Goal: Task Accomplishment & Management: Manage account settings

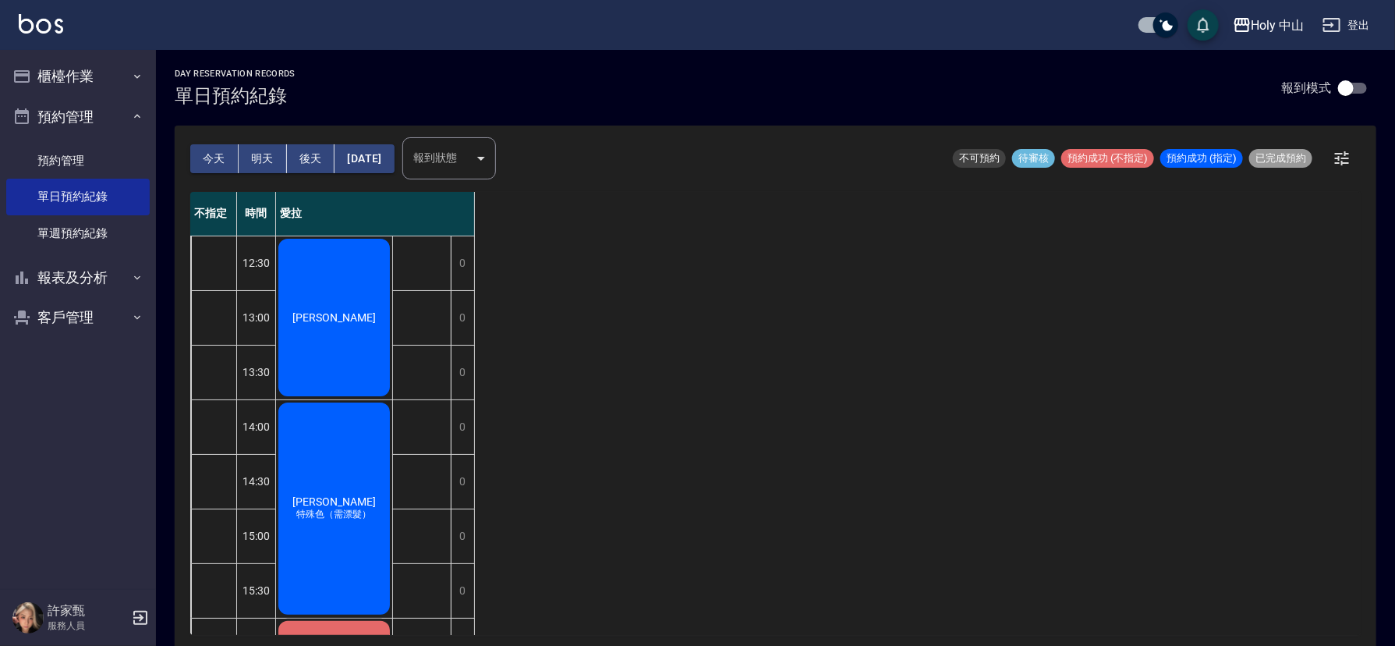
click at [337, 311] on span "[PERSON_NAME]" at bounding box center [334, 317] width 90 height 12
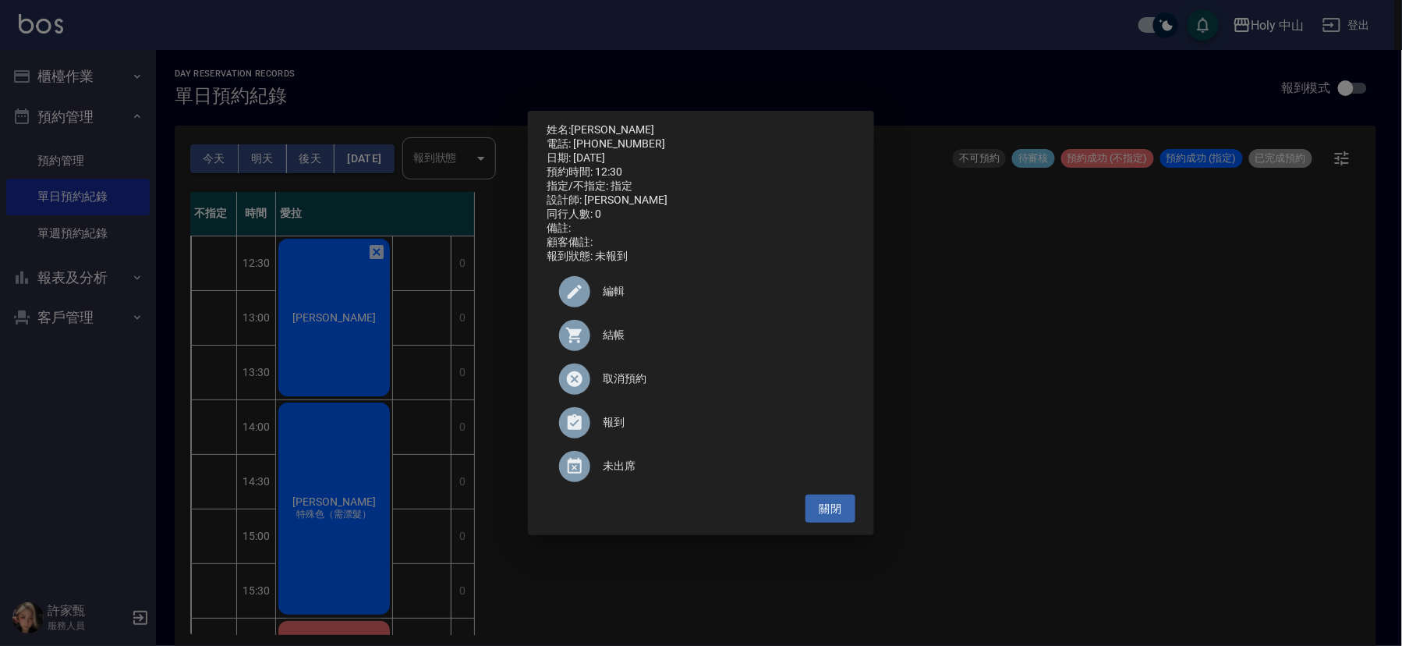
click at [625, 343] on span "結帳" at bounding box center [723, 335] width 240 height 16
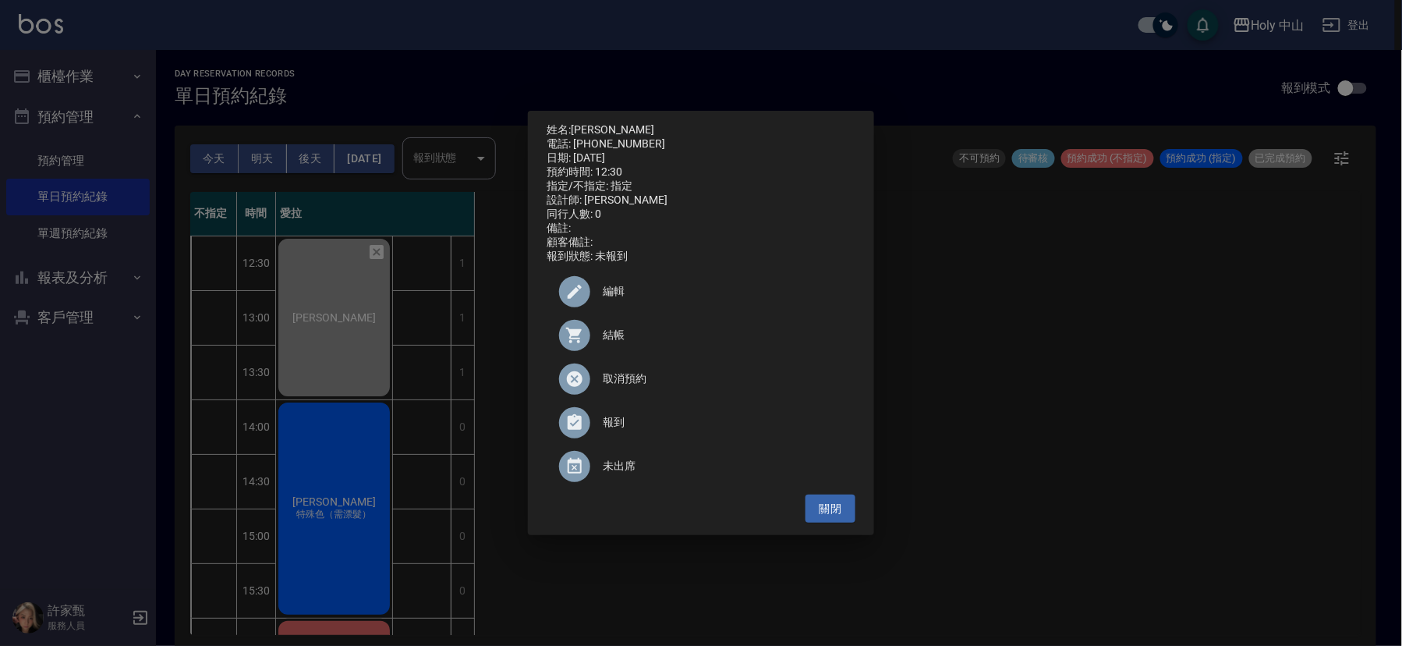
click at [1128, 447] on div "姓名: 葉沛學 電話: 0988089608 日期: 2025/09/11 預約時間: 12:30 指定/不指定: 指定 設計師: 愛拉 同行人數: 0 備註…" at bounding box center [701, 323] width 1402 height 646
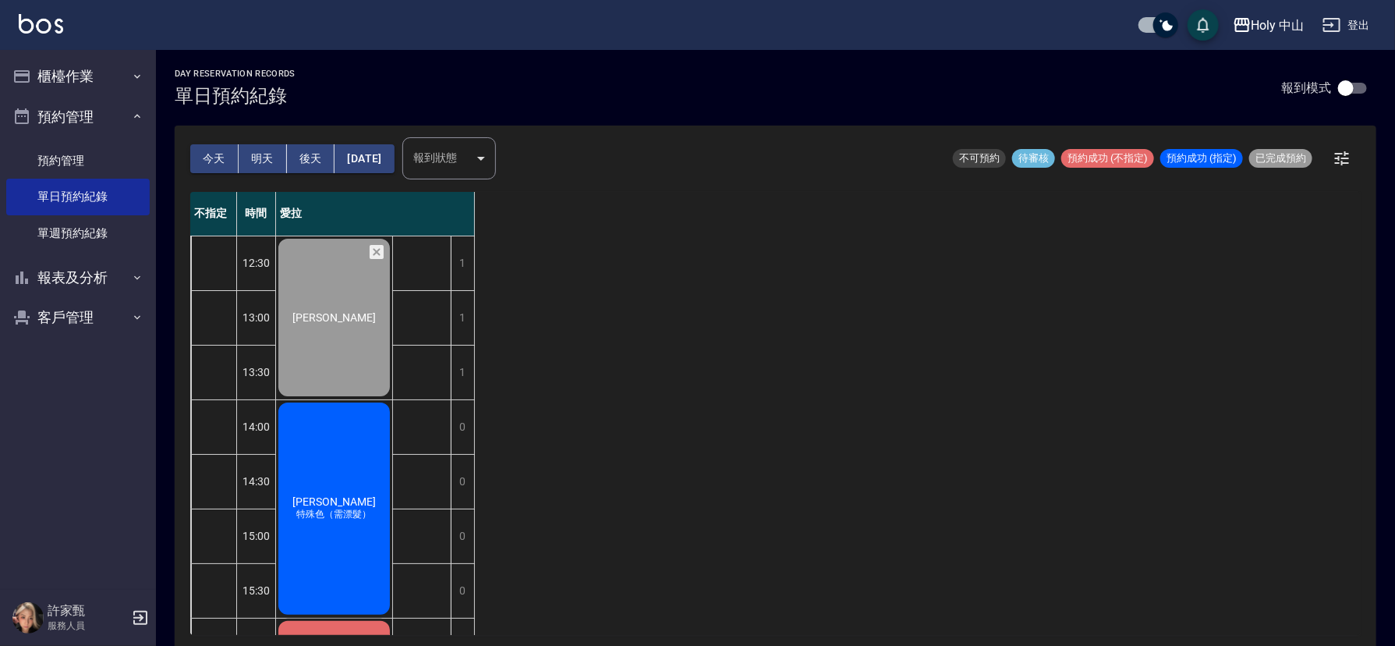
click at [343, 505] on span "王欽鴻" at bounding box center [334, 501] width 90 height 12
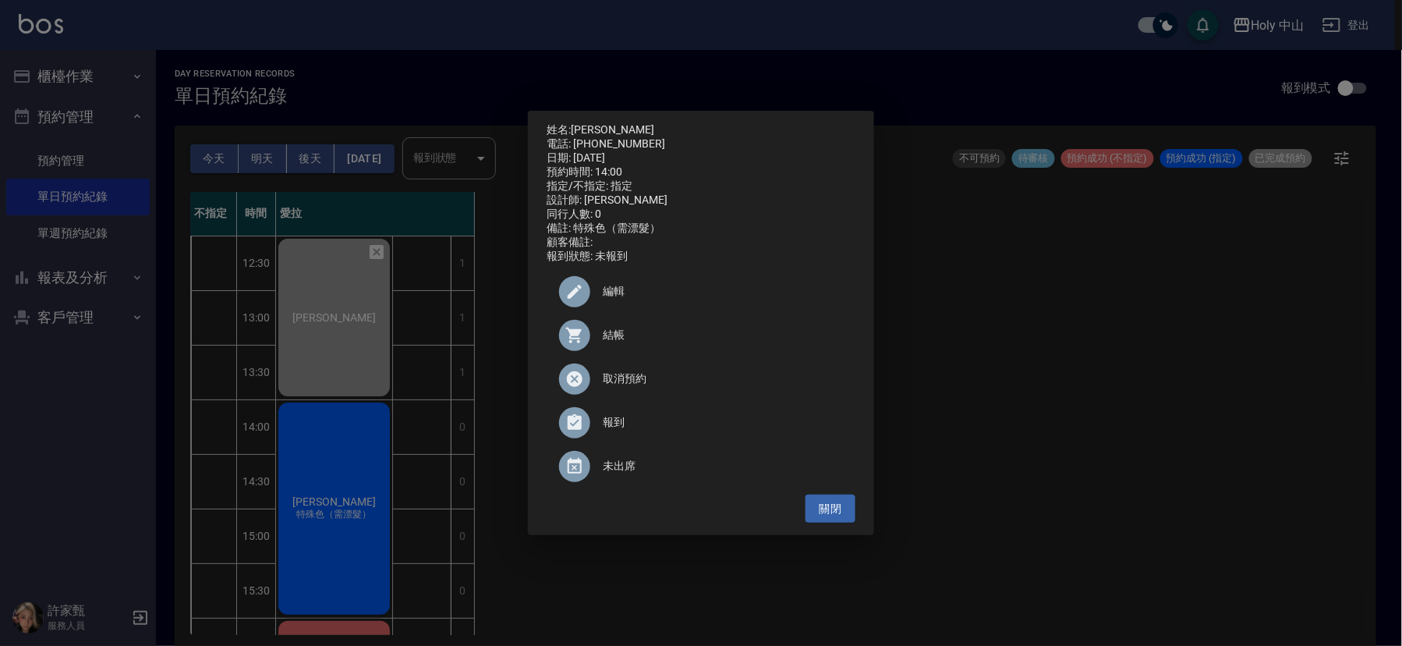
click at [1081, 410] on div "姓名: 王欽鴻 電話: 0918289423 日期: 2025/09/11 預約時間: 14:00 指定/不指定: 指定 設計師: 愛拉 同行人數: 0 備註…" at bounding box center [701, 323] width 1402 height 646
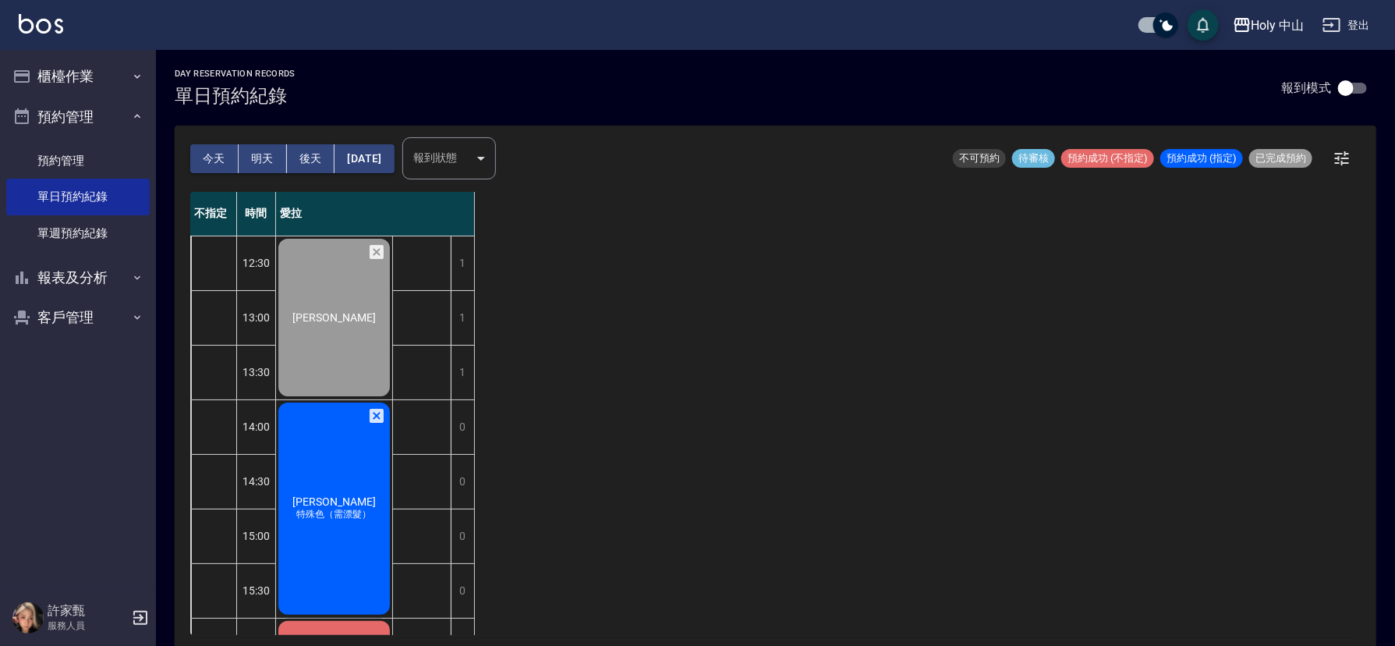
click at [291, 492] on div "王欽鴻 特殊色（需漂髮）" at bounding box center [334, 508] width 116 height 217
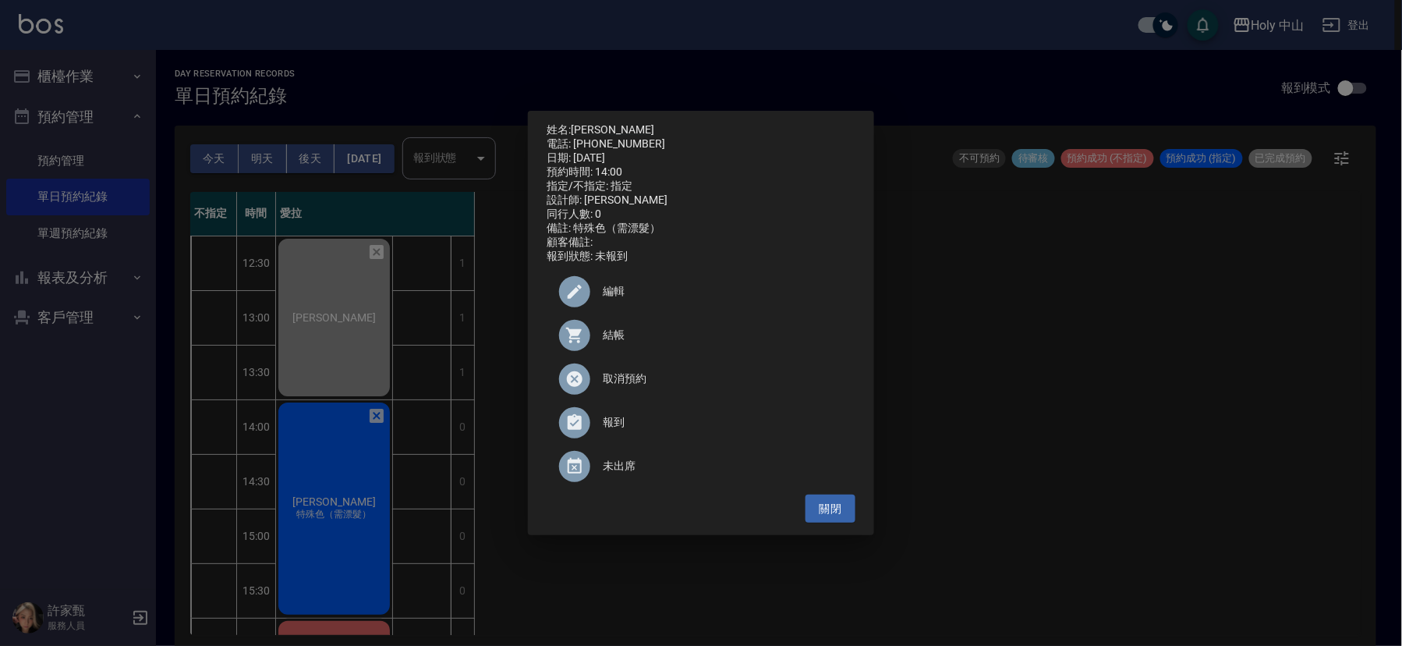
click at [955, 362] on div "姓名: 王欽鴻 電話: 0918289423 日期: 2025/09/11 預約時間: 14:00 指定/不指定: 指定 設計師: 愛拉 同行人數: 0 備註…" at bounding box center [701, 323] width 1402 height 646
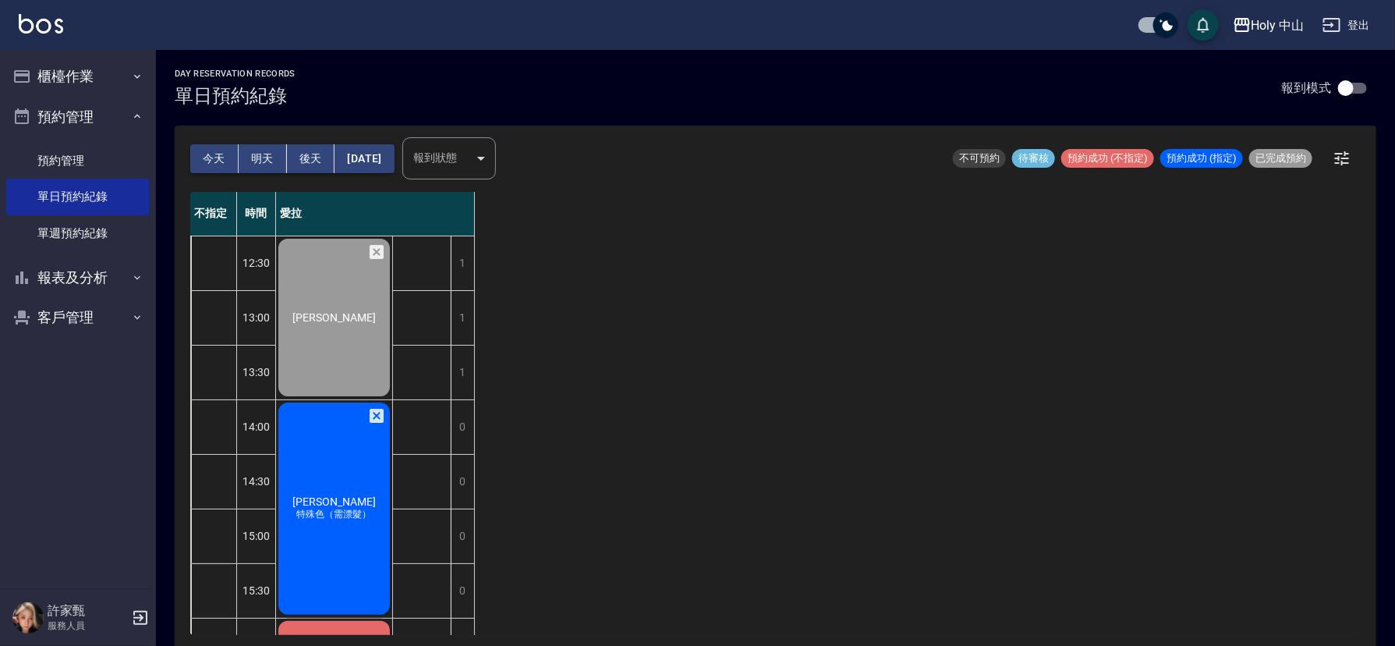
click at [327, 486] on div "王欽鴻 特殊色（需漂髮）" at bounding box center [334, 508] width 116 height 217
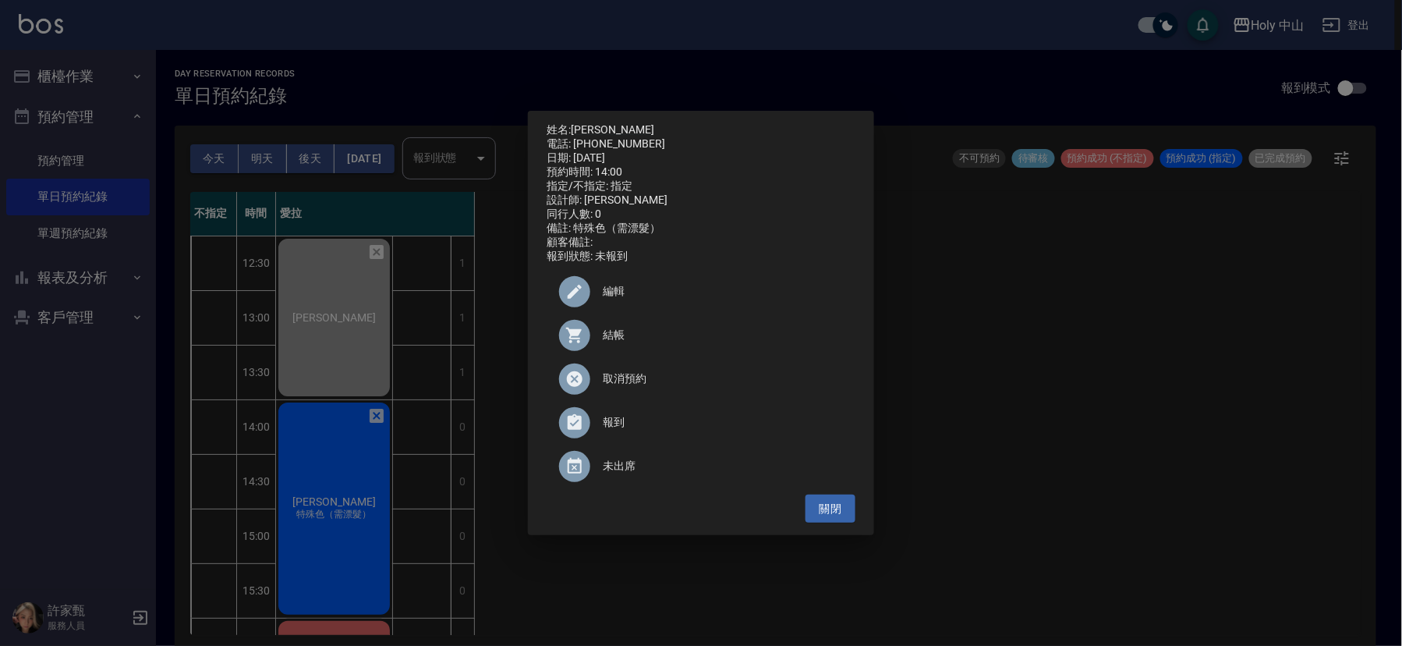
click at [1065, 419] on div "姓名: 王欽鴻 電話: 0918289423 日期: 2025/09/11 預約時間: 14:00 指定/不指定: 指定 設計師: 愛拉 同行人數: 0 備註…" at bounding box center [701, 323] width 1402 height 646
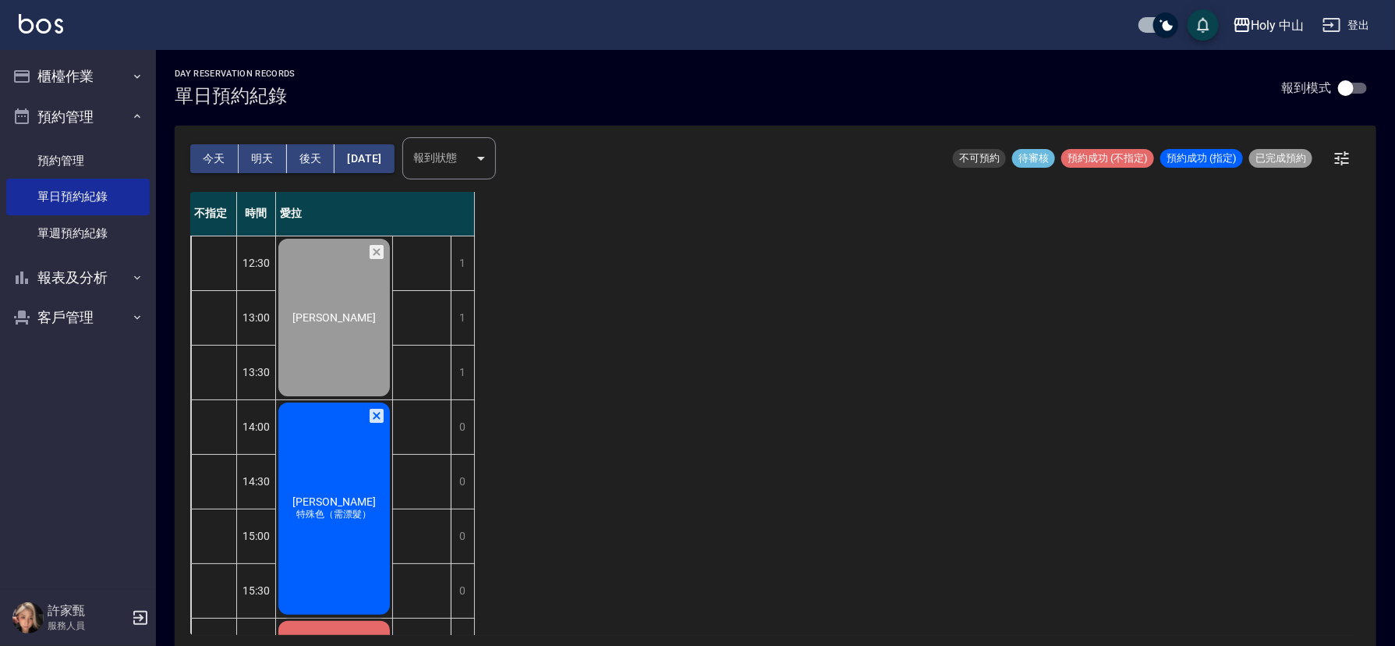
scroll to position [117, 0]
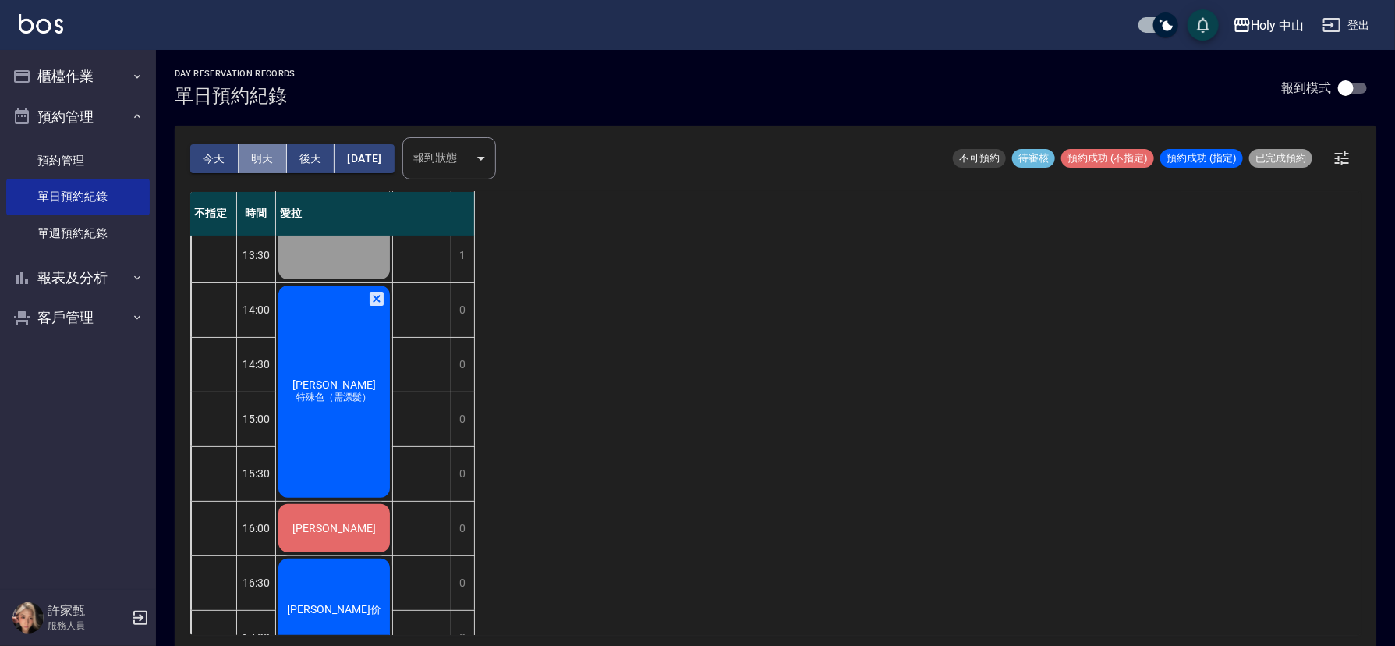
click at [254, 155] on button "明天" at bounding box center [263, 158] width 48 height 29
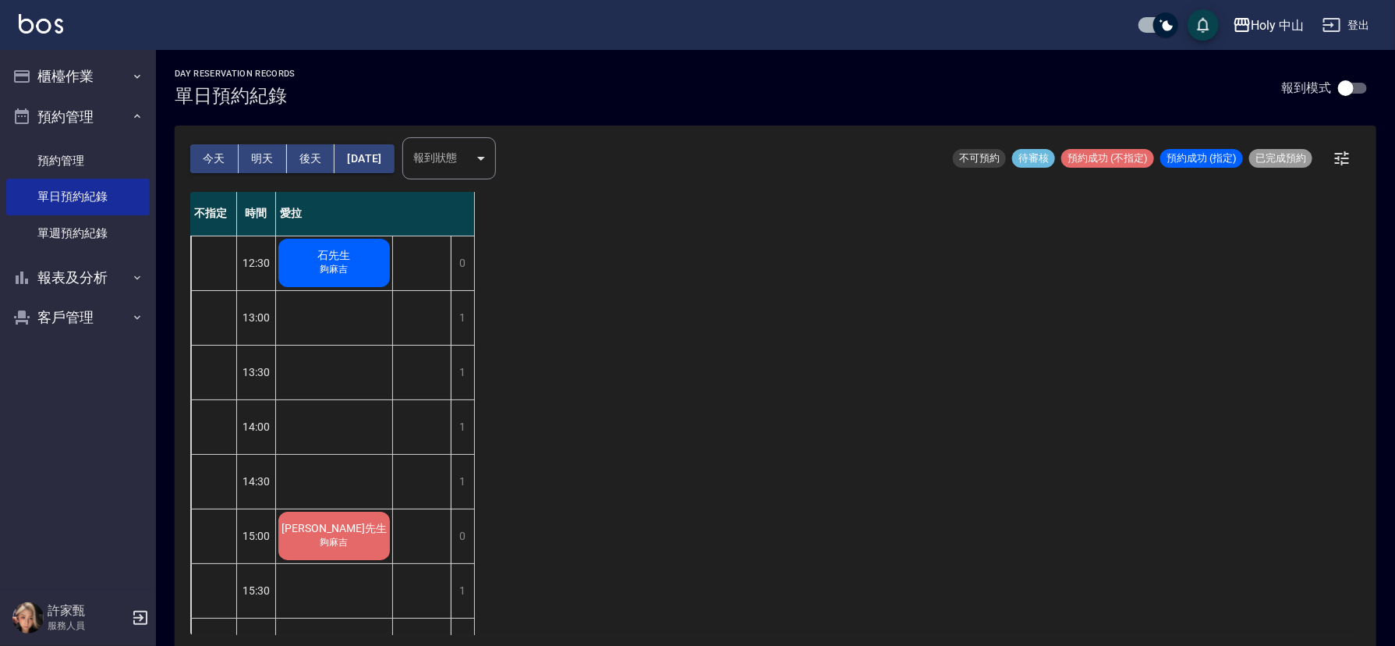
click at [218, 160] on button "今天" at bounding box center [214, 158] width 48 height 29
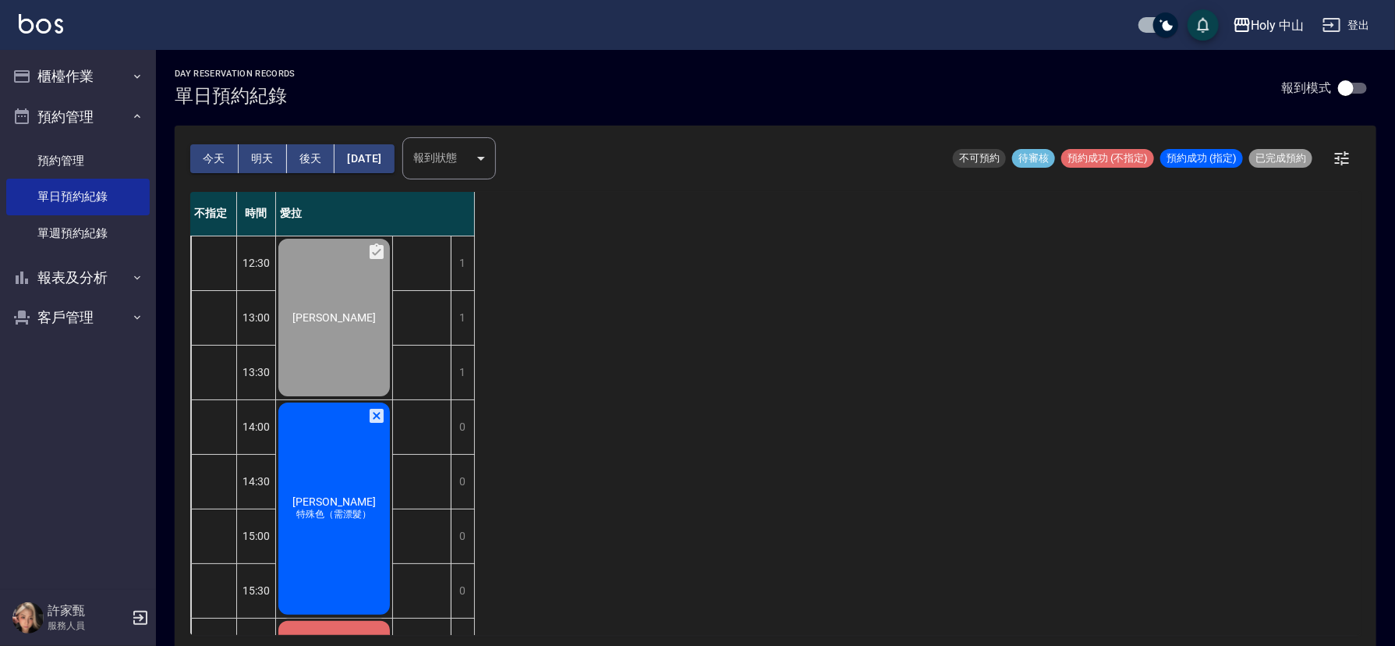
click at [261, 160] on button "明天" at bounding box center [263, 158] width 48 height 29
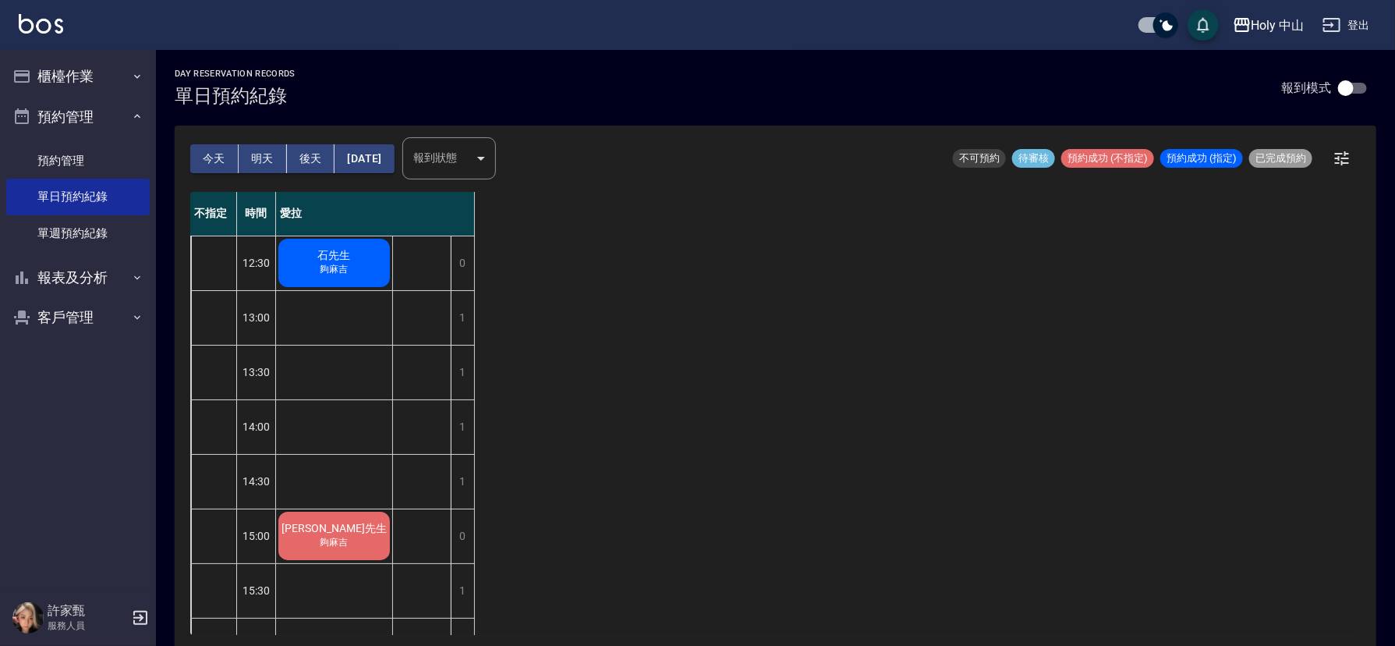
click at [200, 154] on button "今天" at bounding box center [214, 158] width 48 height 29
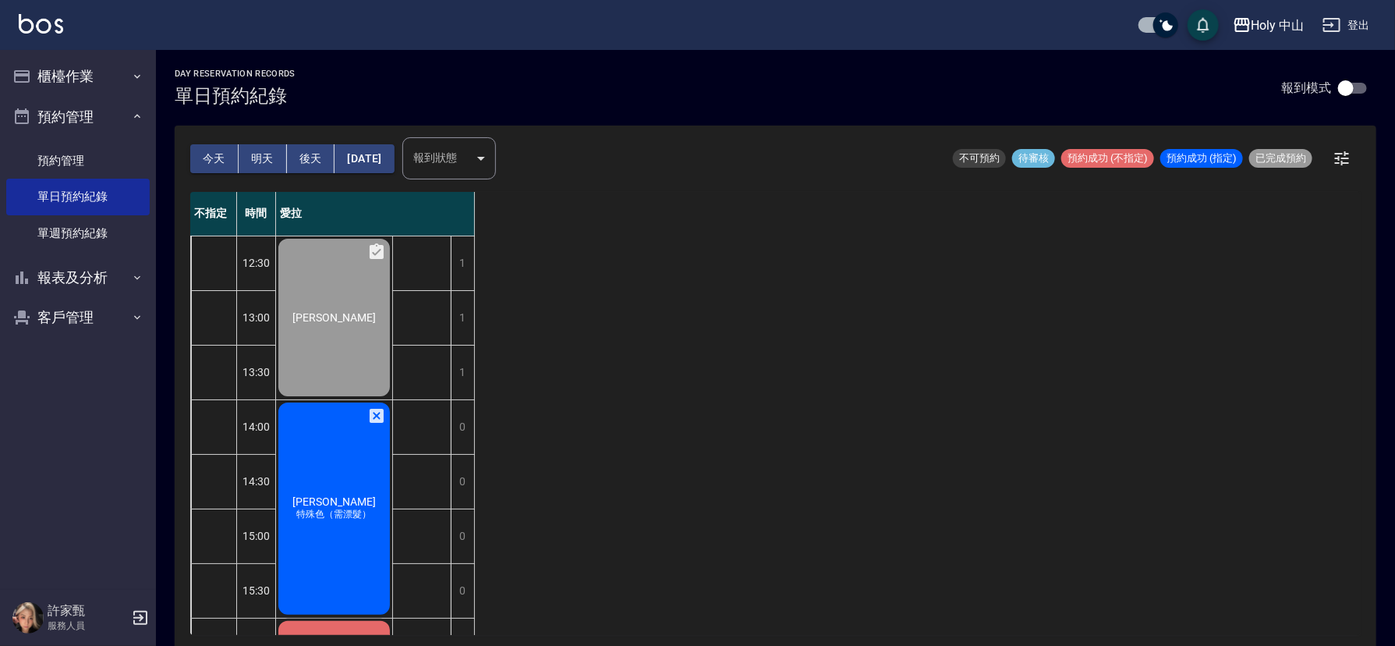
click at [346, 477] on div "王欽鴻 特殊色（需漂髮）" at bounding box center [334, 508] width 116 height 217
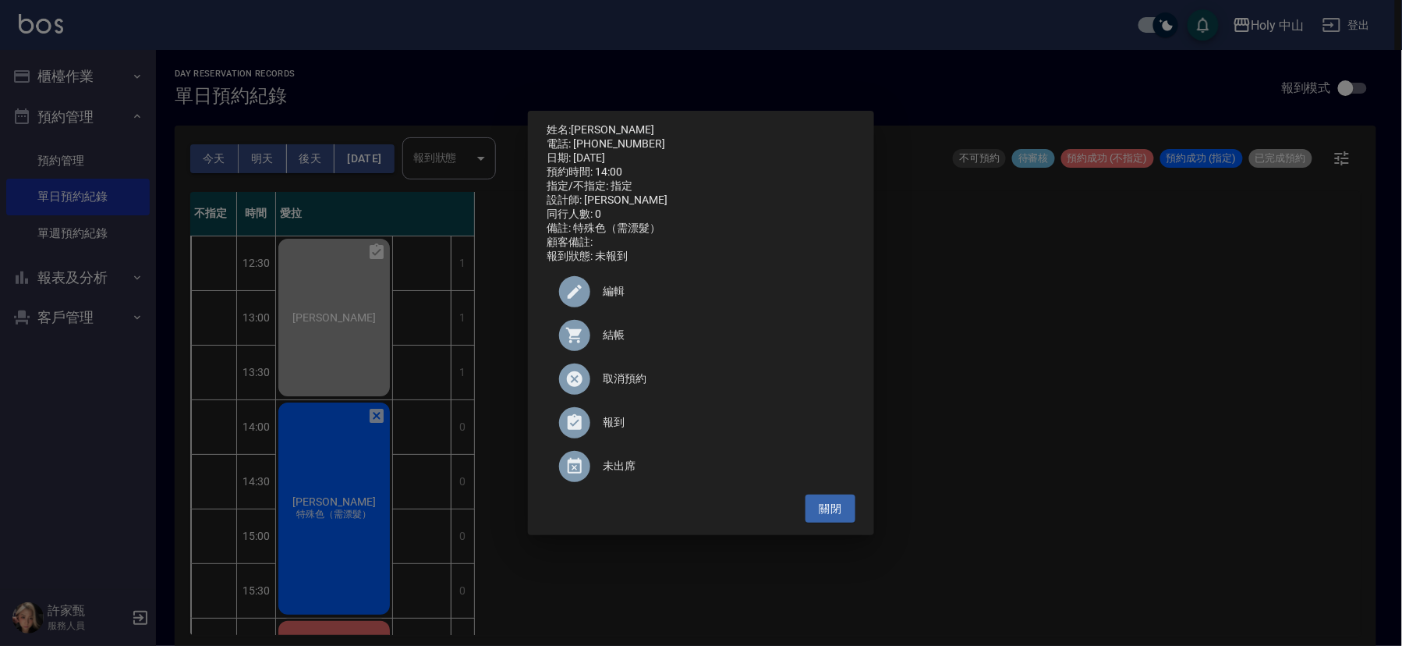
click at [608, 297] on span "編輯" at bounding box center [723, 291] width 240 height 16
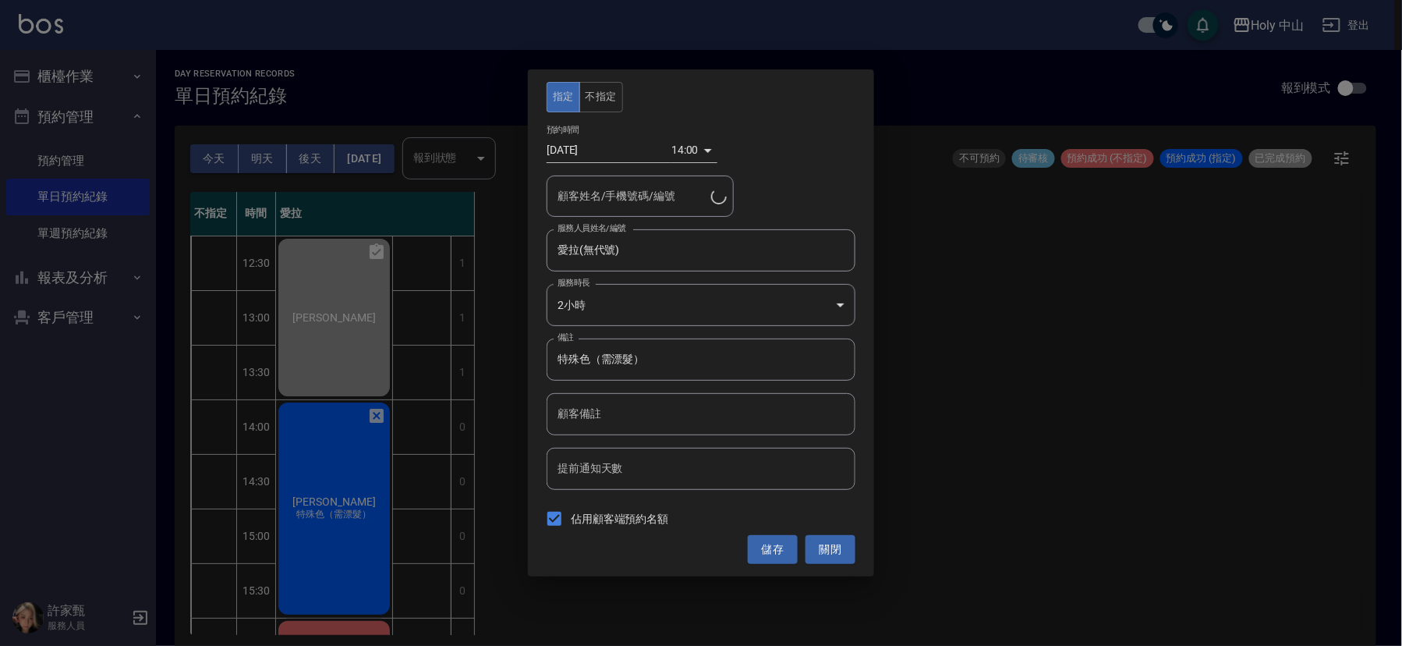
type input "王欽鴻/0918289423/"
click at [592, 143] on input "[DATE]" at bounding box center [609, 150] width 125 height 26
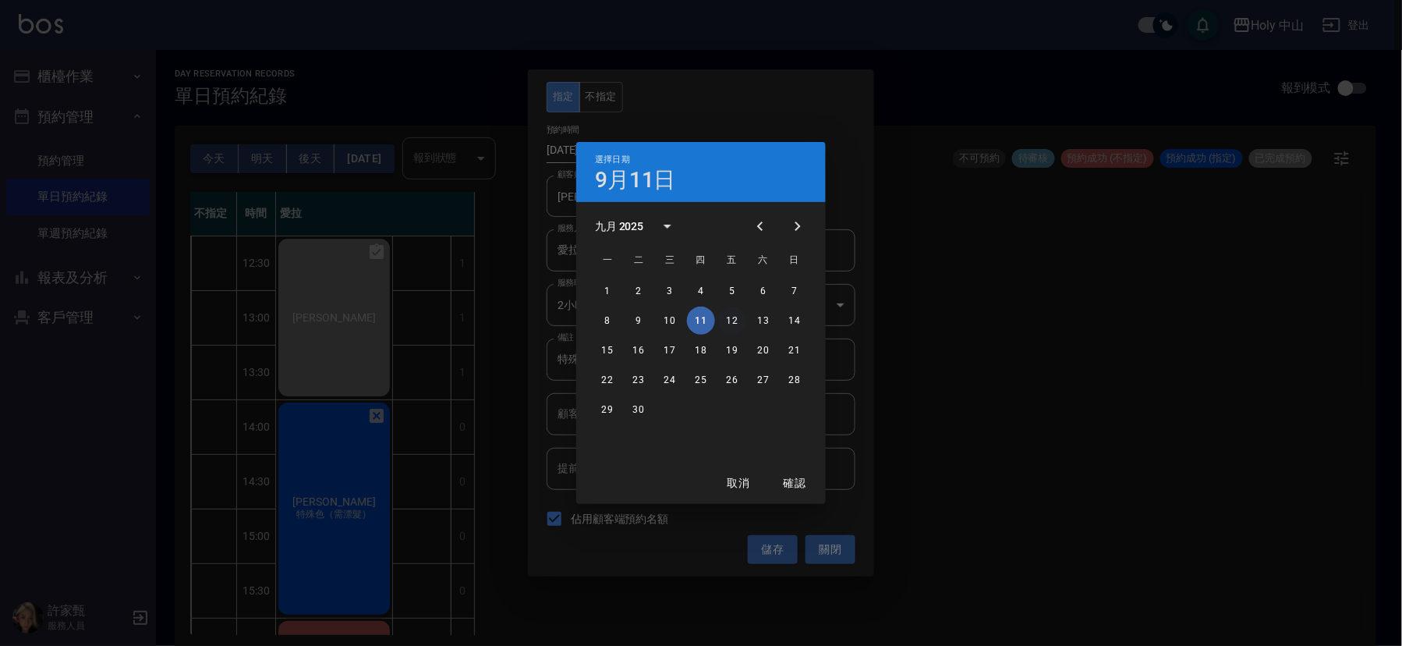
click at [735, 321] on button "12" at bounding box center [732, 320] width 28 height 28
type input "2025/09/12"
click at [808, 485] on button "確認" at bounding box center [795, 483] width 50 height 29
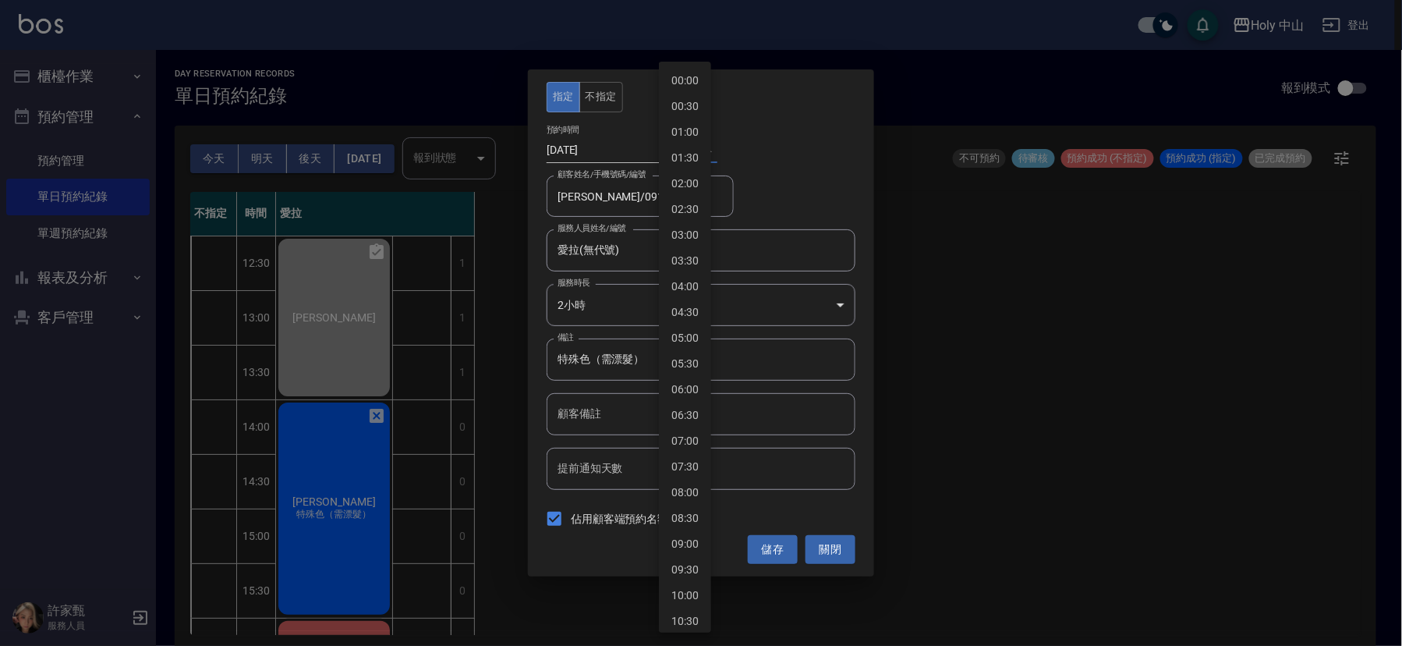
click at [676, 155] on body "Holy 中山 登出 櫃檯作業 打帳單 帳單列表 營業儀表板 現場電腦打卡 預約管理 預約管理 單日預約紀錄 單週預約紀錄 報表及分析 報表目錄 店家日報表 …" at bounding box center [701, 325] width 1402 height 650
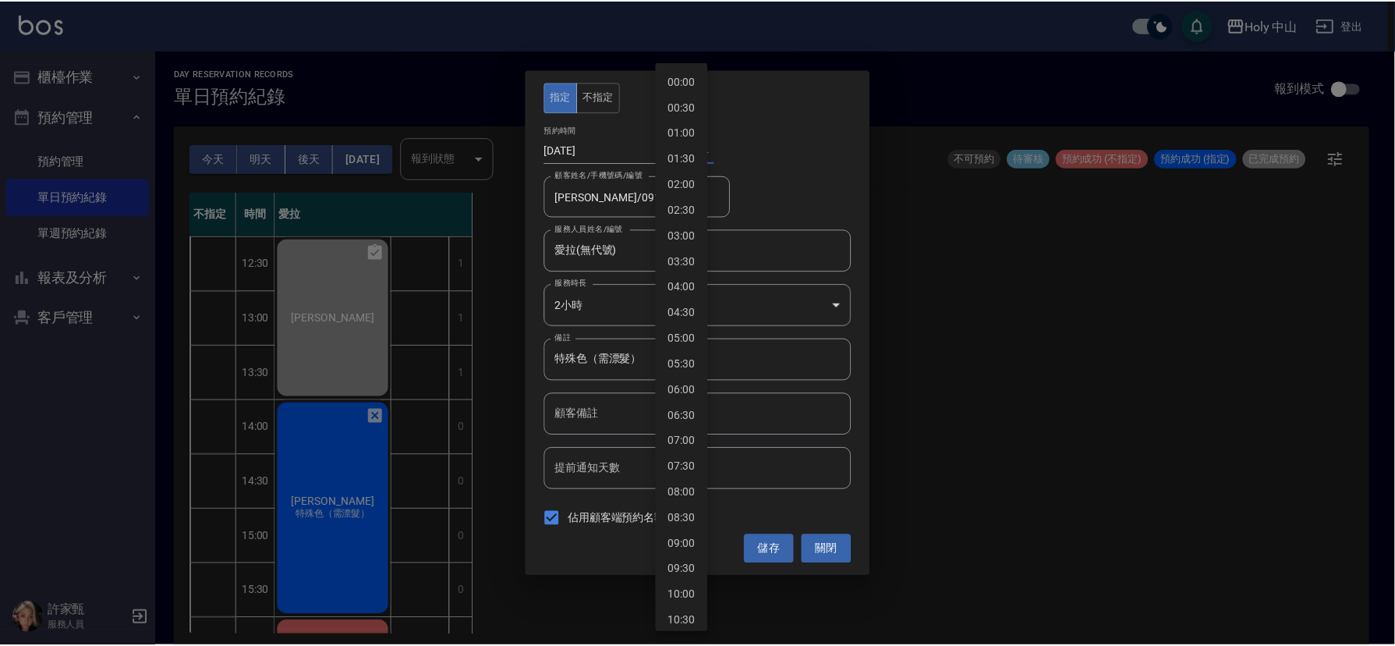
scroll to position [452, 0]
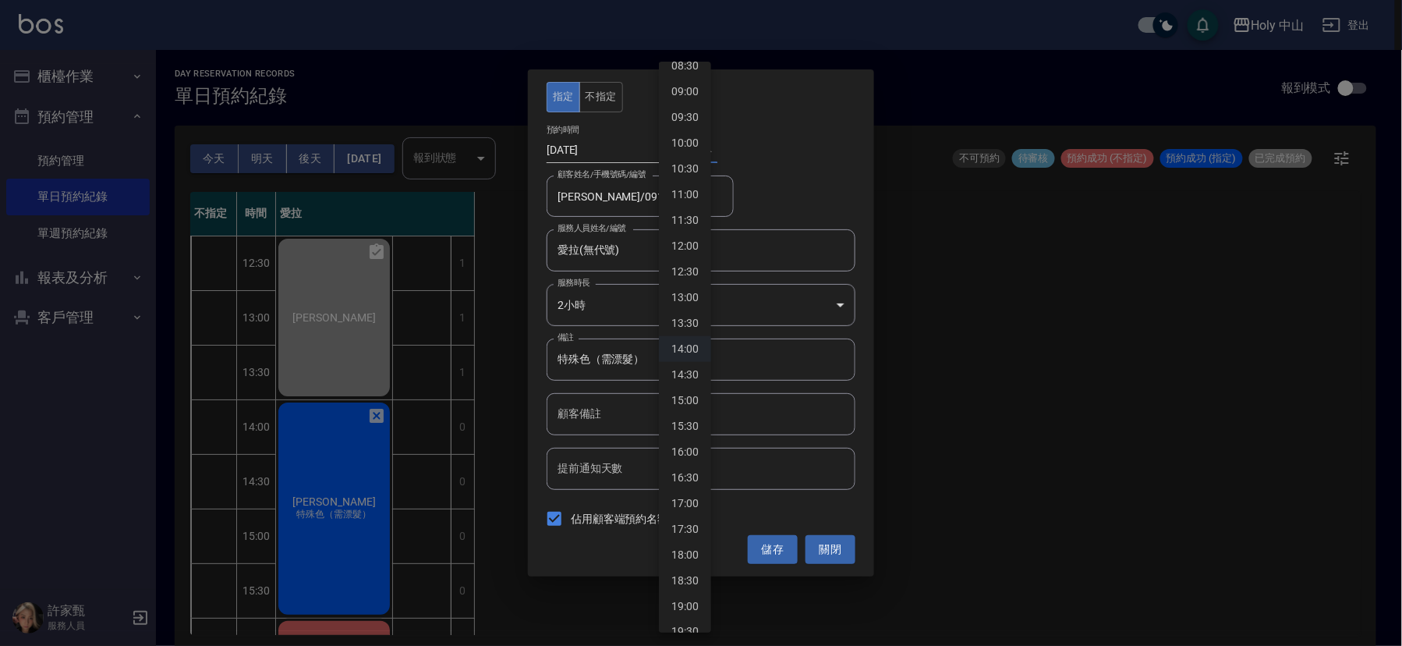
click at [684, 600] on li "19:00" at bounding box center [685, 606] width 52 height 26
type input "1757674800000"
click at [760, 552] on button "儲存" at bounding box center [773, 549] width 50 height 29
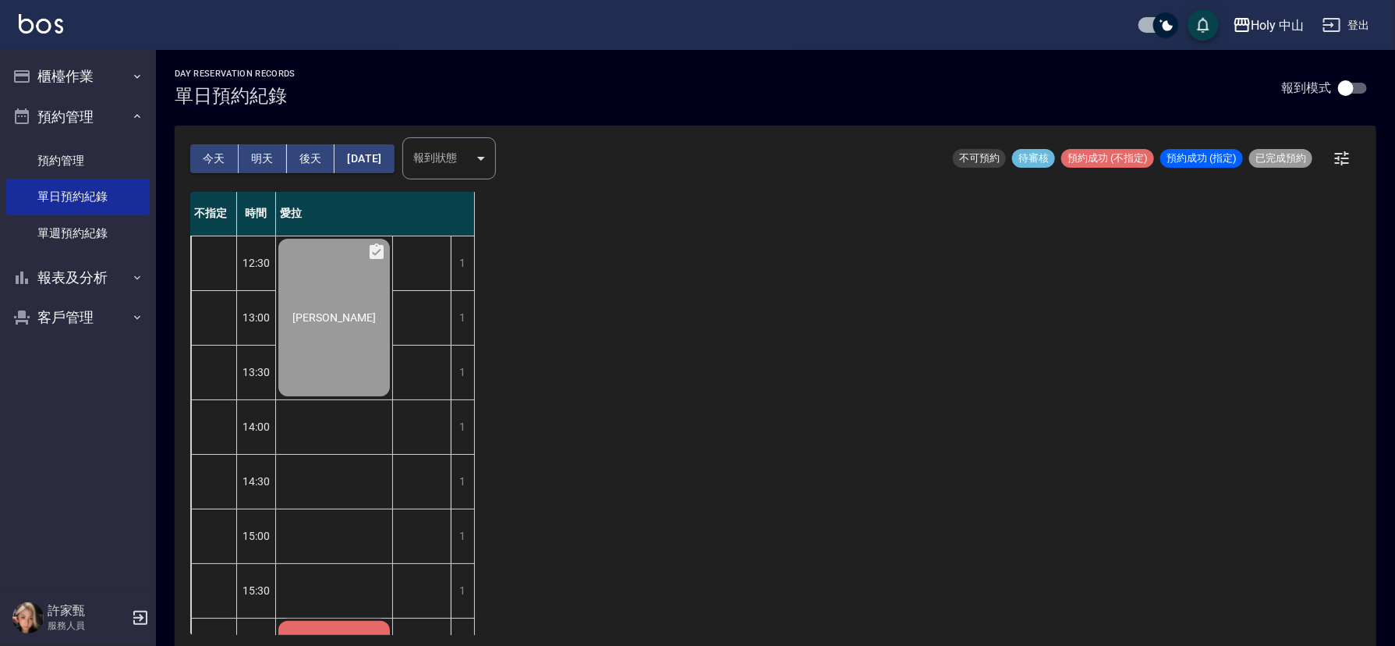
click at [257, 158] on button "明天" at bounding box center [263, 158] width 48 height 29
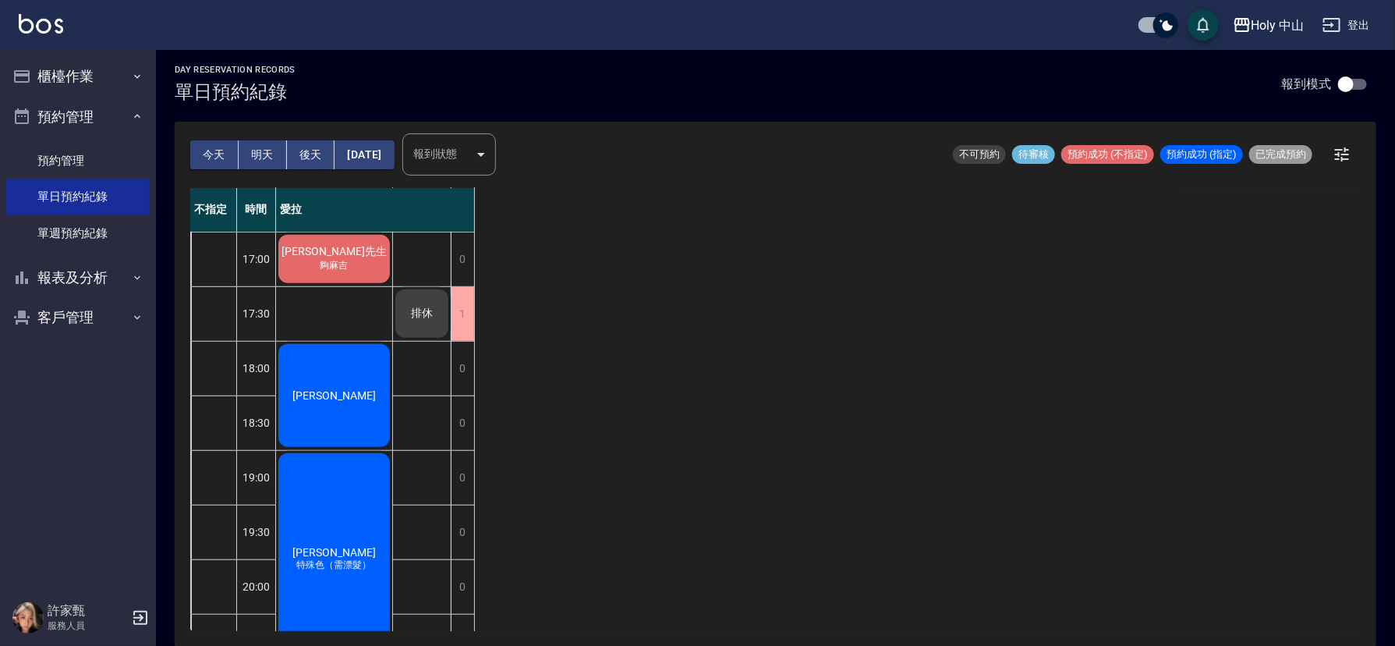
scroll to position [546, 0]
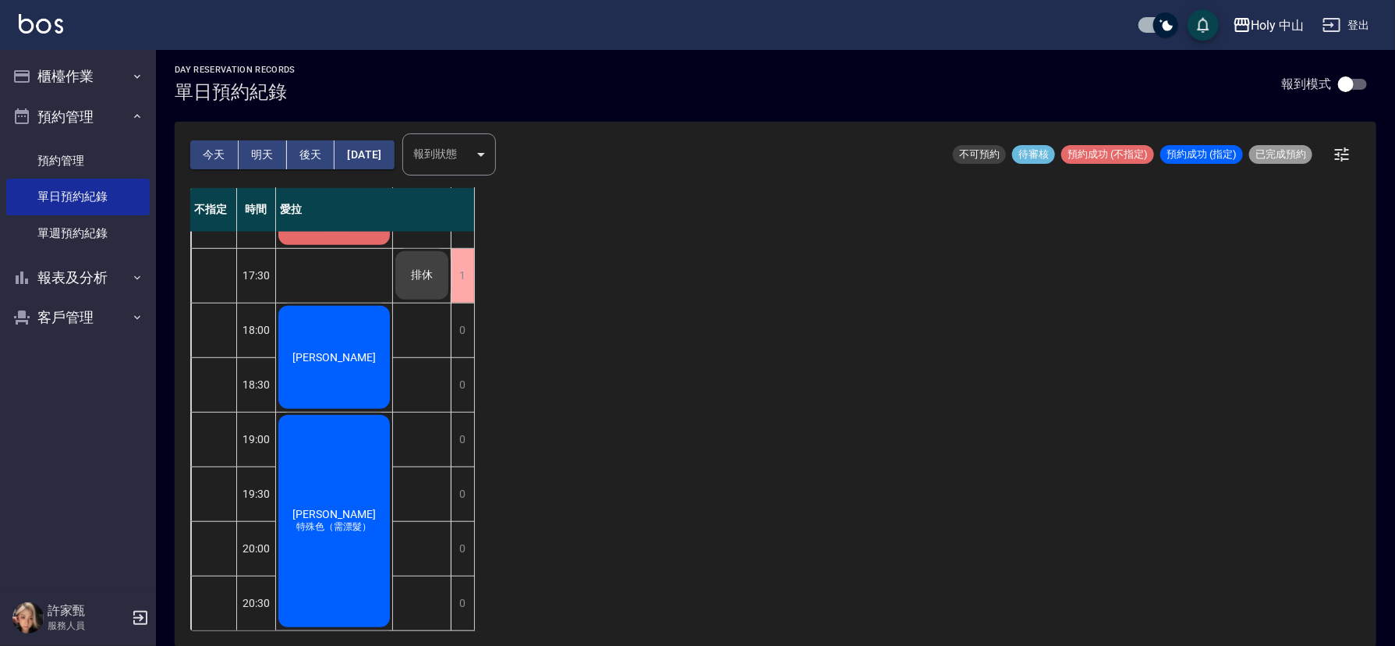
click at [211, 155] on button "今天" at bounding box center [214, 154] width 48 height 29
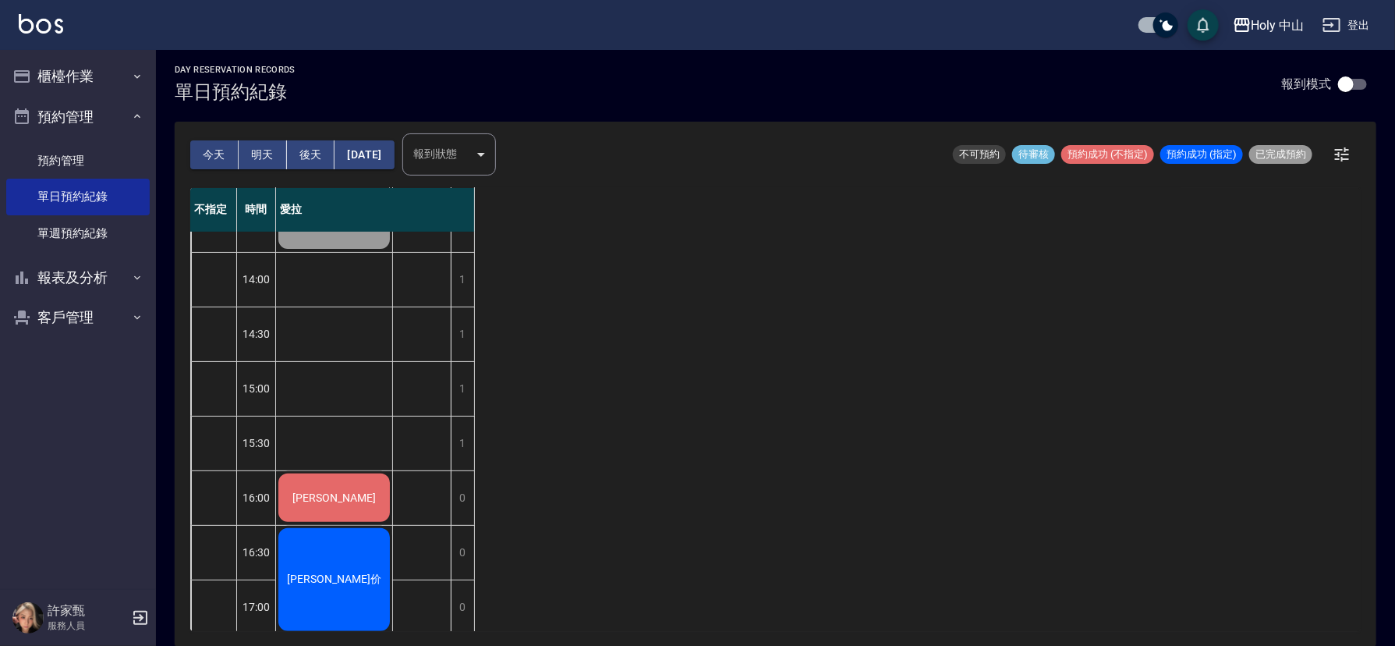
scroll to position [117, 0]
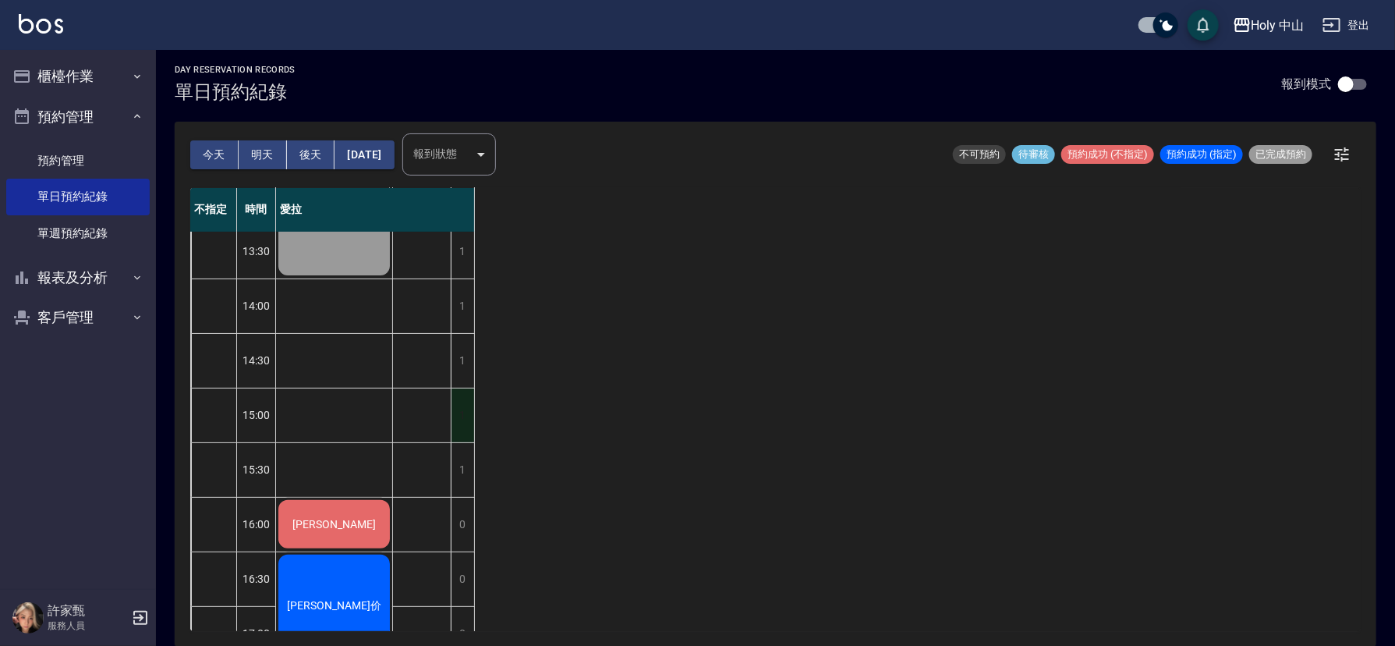
click at [462, 418] on div "1" at bounding box center [462, 415] width 23 height 54
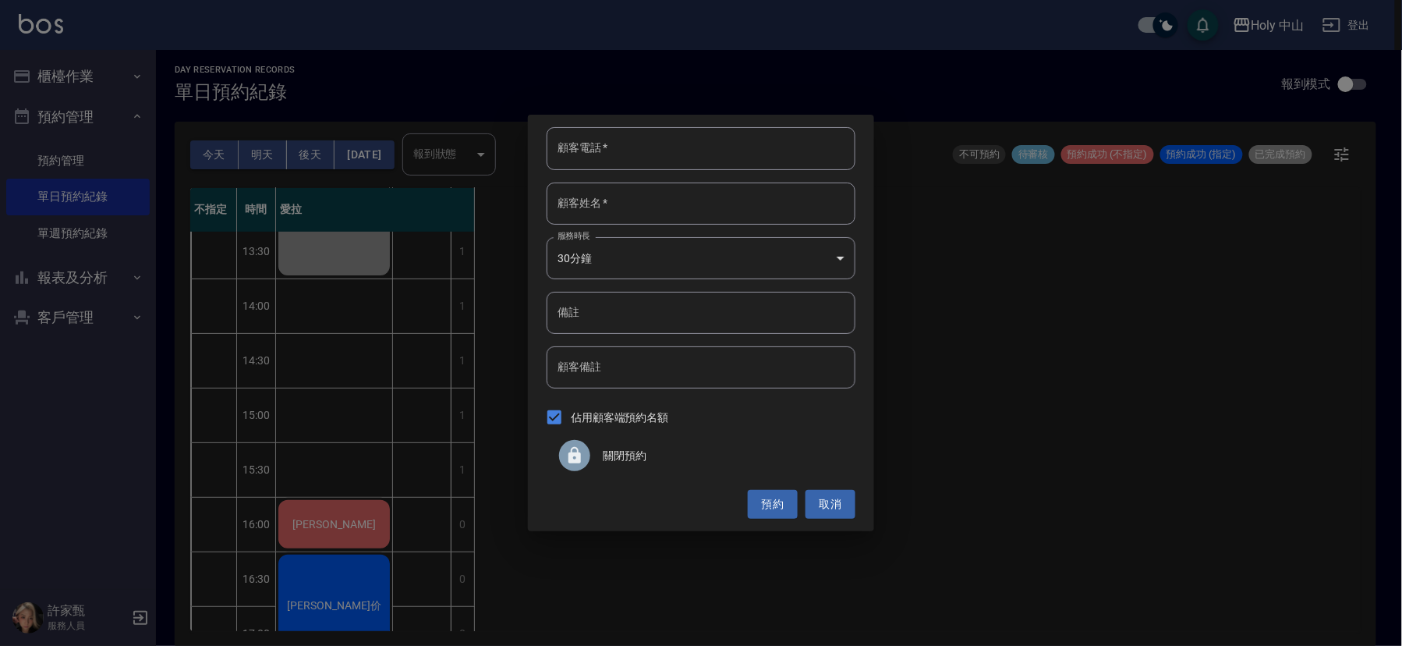
click at [610, 449] on span "關閉預約" at bounding box center [723, 456] width 240 height 16
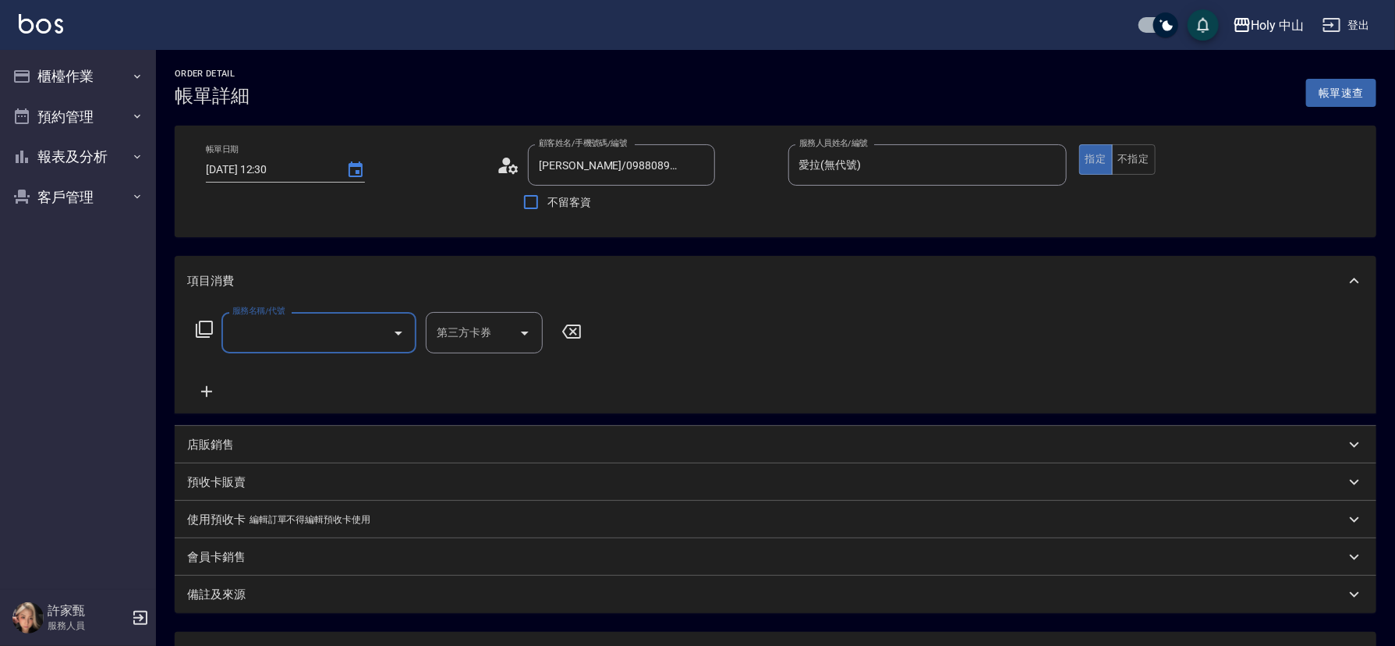
click at [325, 323] on input "服務名稱/代號" at bounding box center [308, 332] width 158 height 27
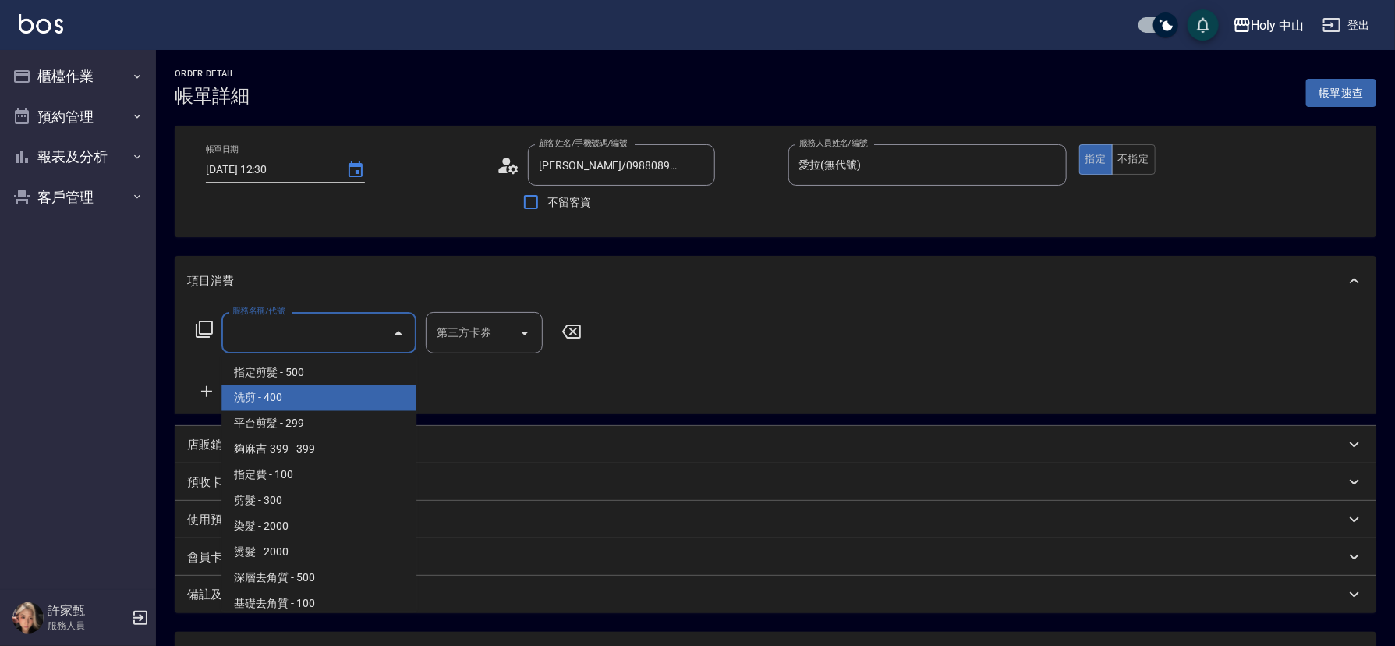
click at [320, 385] on span "洗剪 - 400" at bounding box center [318, 398] width 195 height 26
type input "洗剪(3)"
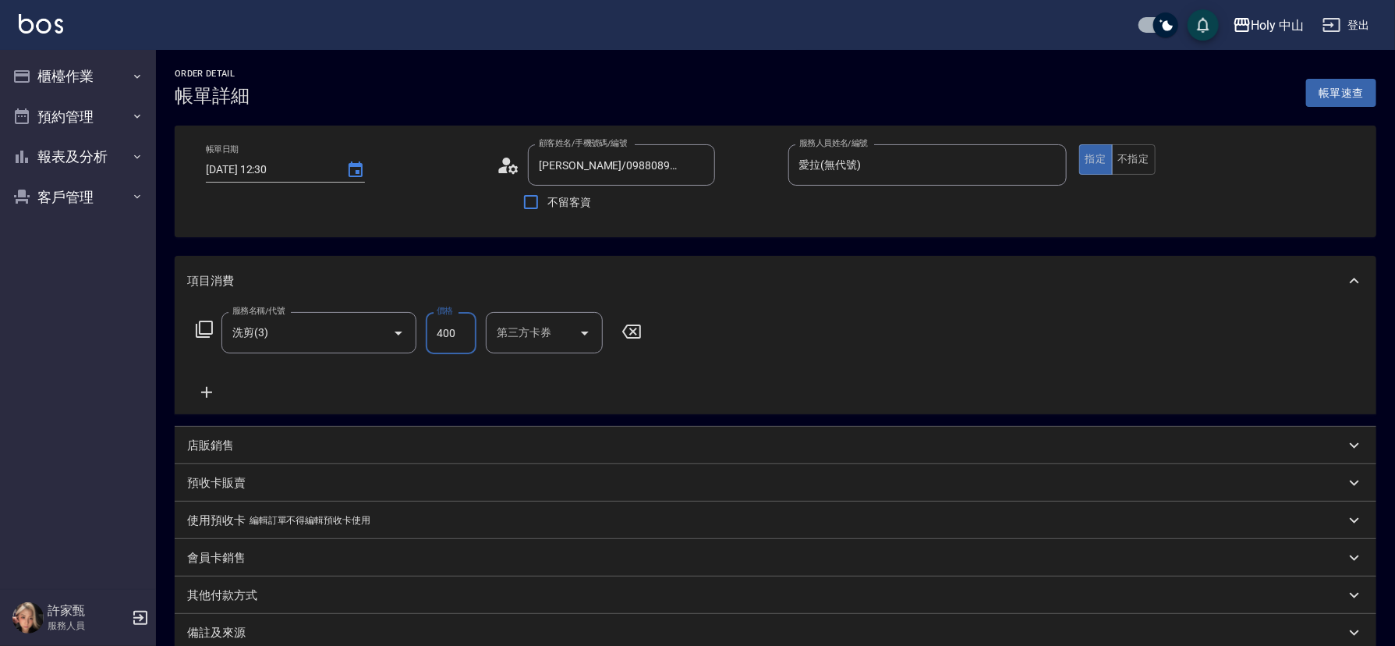
click at [444, 329] on input "400" at bounding box center [451, 333] width 51 height 42
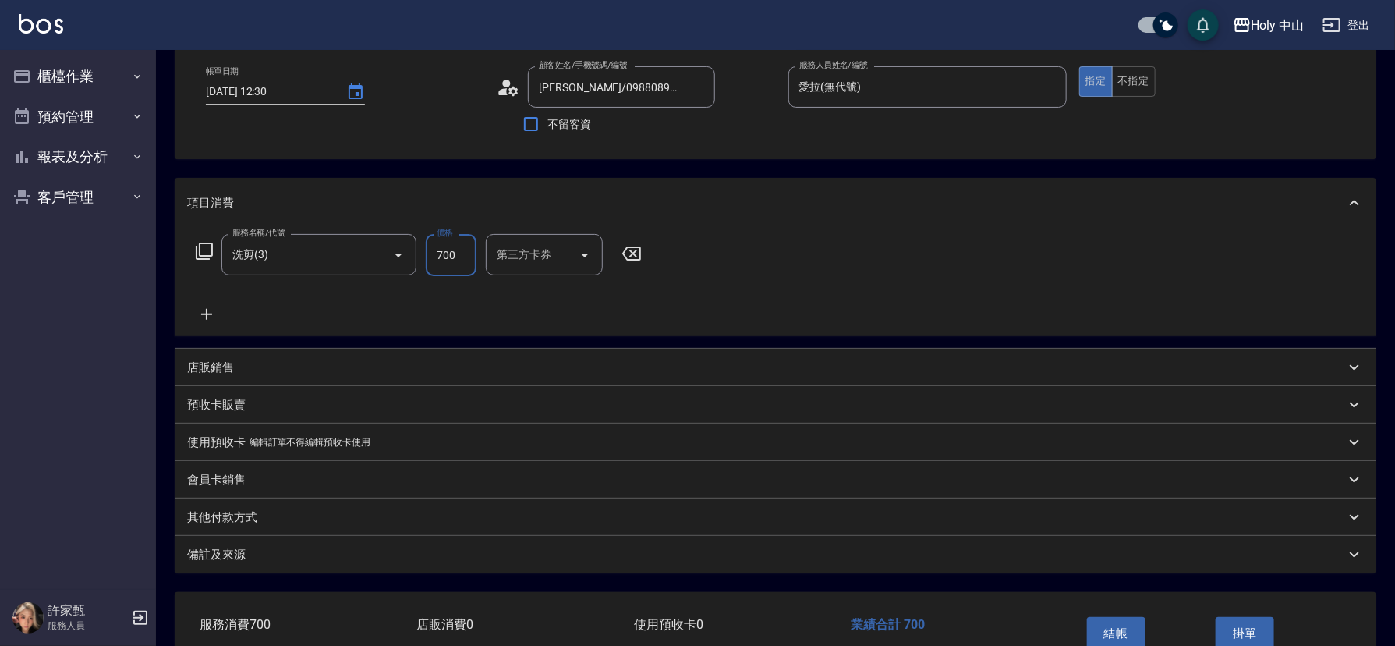
scroll to position [172, 0]
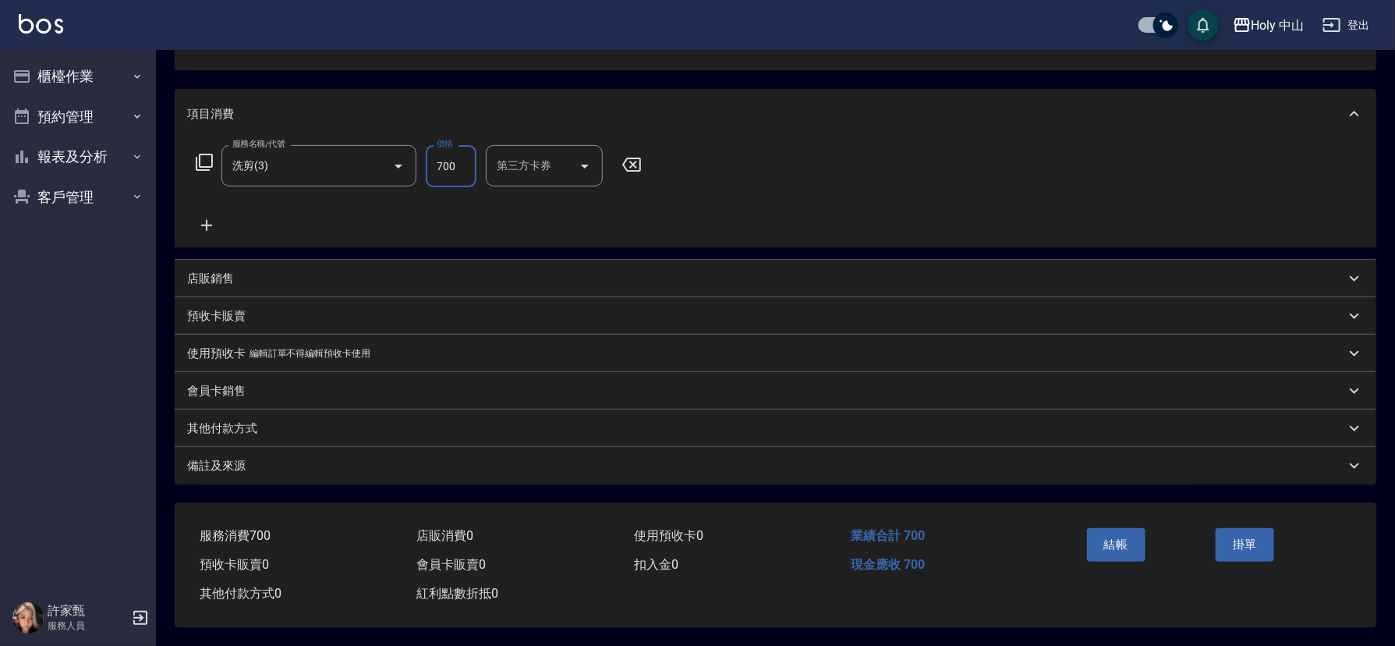
type input "700"
click at [715, 463] on div "備註及來源" at bounding box center [766, 466] width 1158 height 16
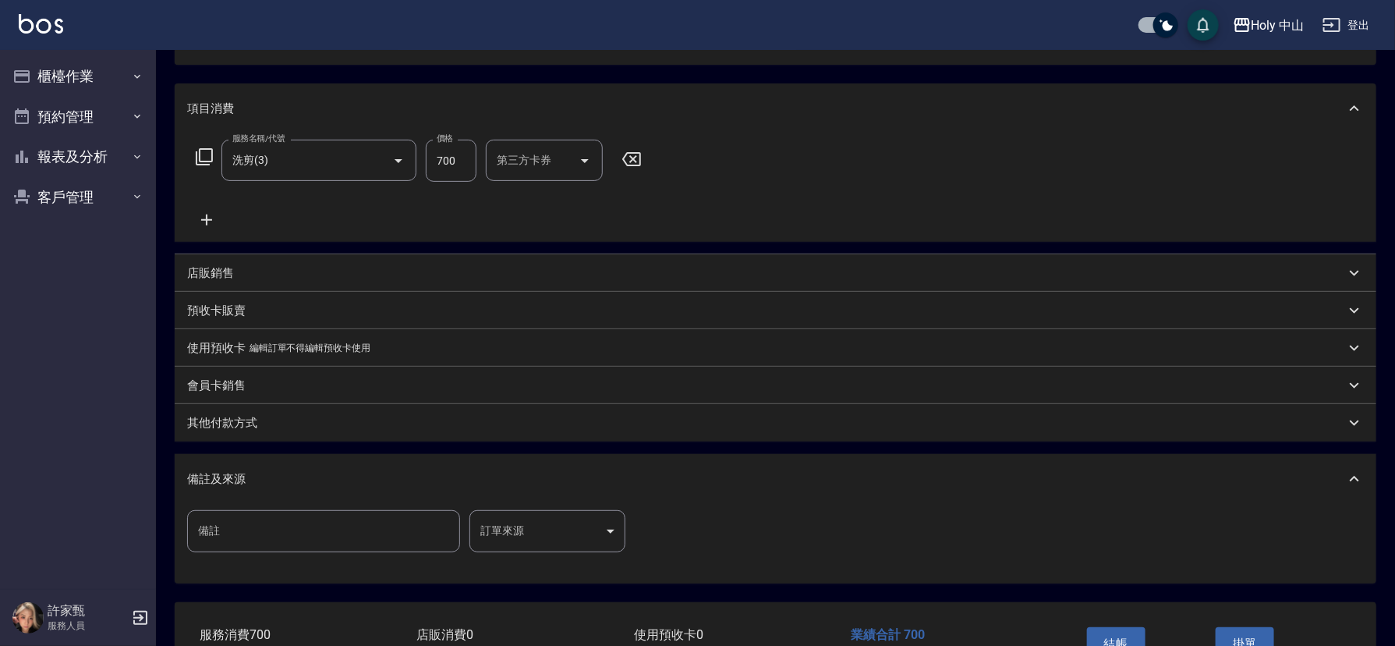
click at [515, 538] on body "Holy 中山 登出 櫃檯作業 打帳單 帳單列表 營業儀表板 現場電腦打卡 預約管理 預約管理 單日預約紀錄 單週預約紀錄 報表及分析 報表目錄 店家日報表 …" at bounding box center [697, 286] width 1395 height 917
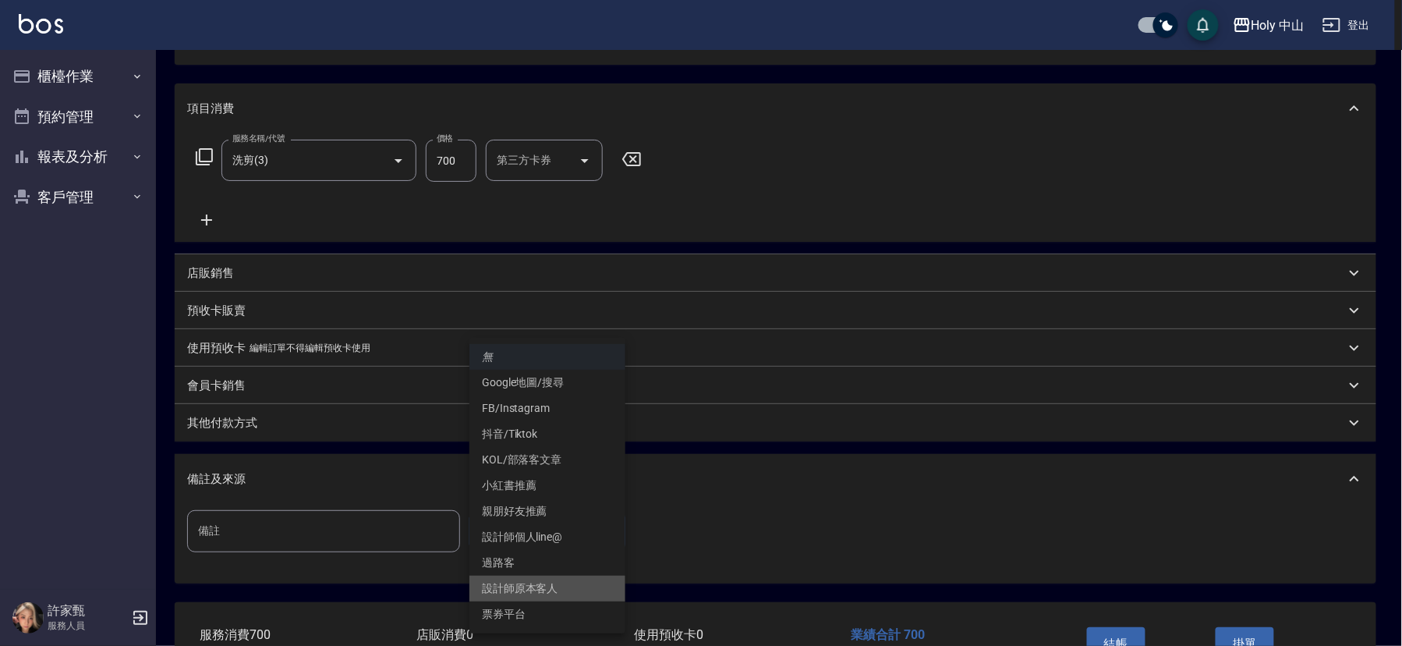
click at [556, 590] on li "設計師原本客人" at bounding box center [547, 589] width 156 height 26
type input "設計師原本客人"
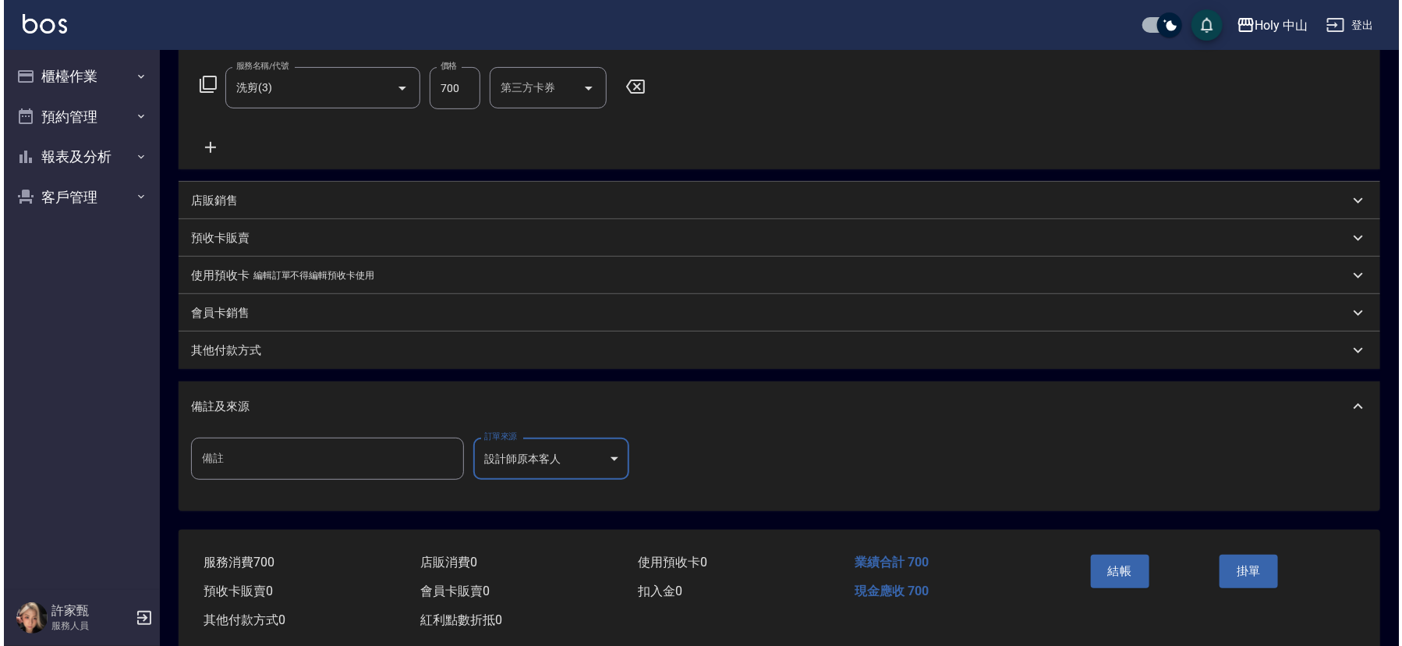
scroll to position [277, 0]
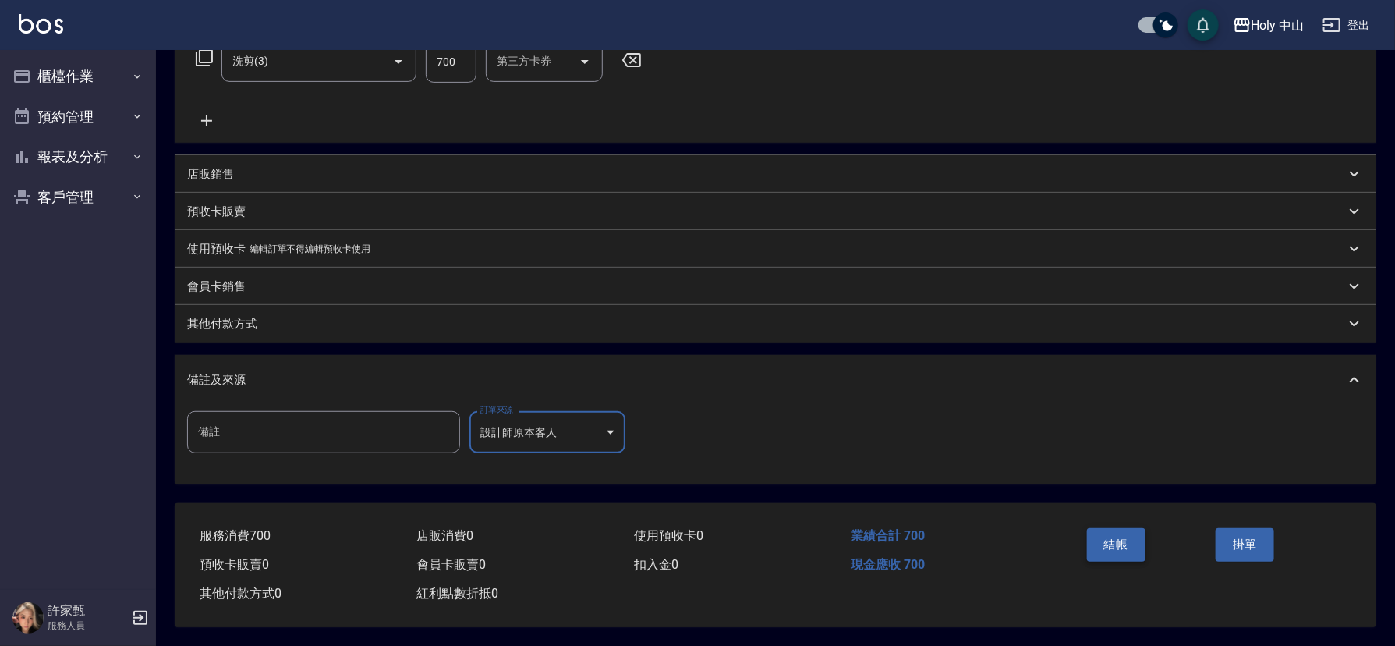
click at [1122, 539] on button "結帳" at bounding box center [1116, 544] width 58 height 33
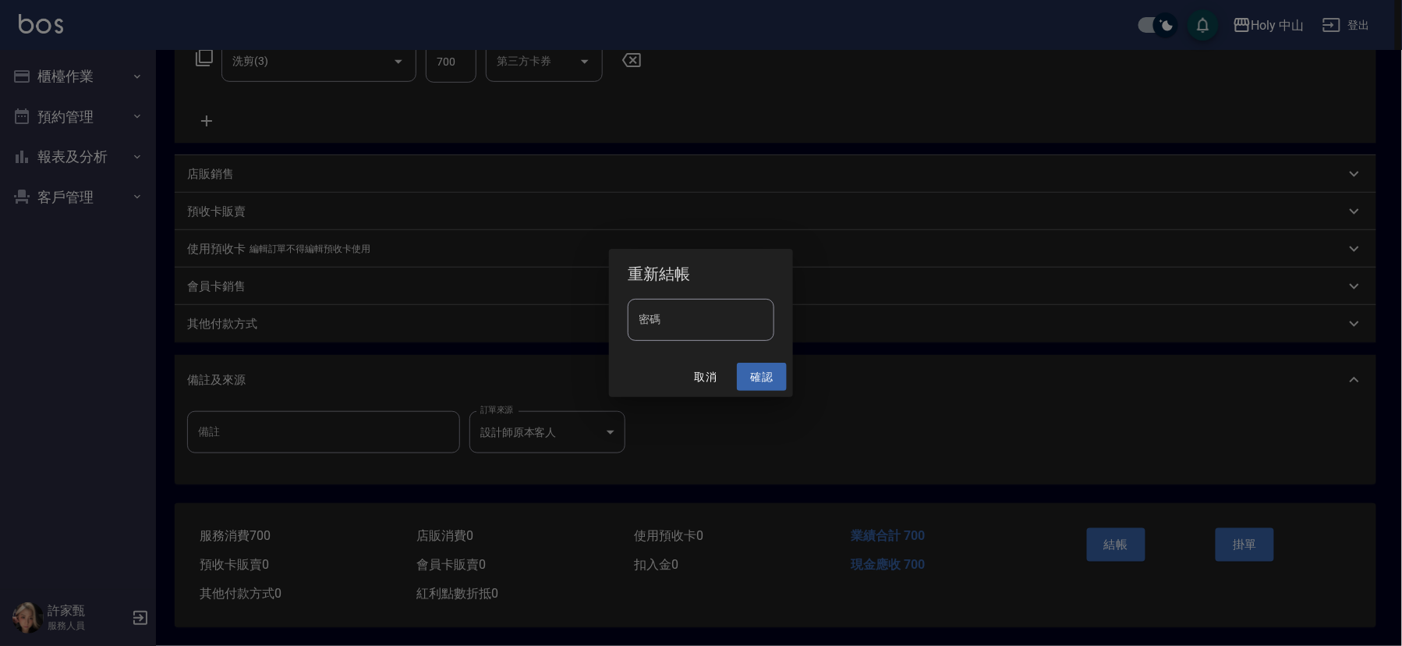
click at [756, 372] on button "確認" at bounding box center [762, 377] width 50 height 29
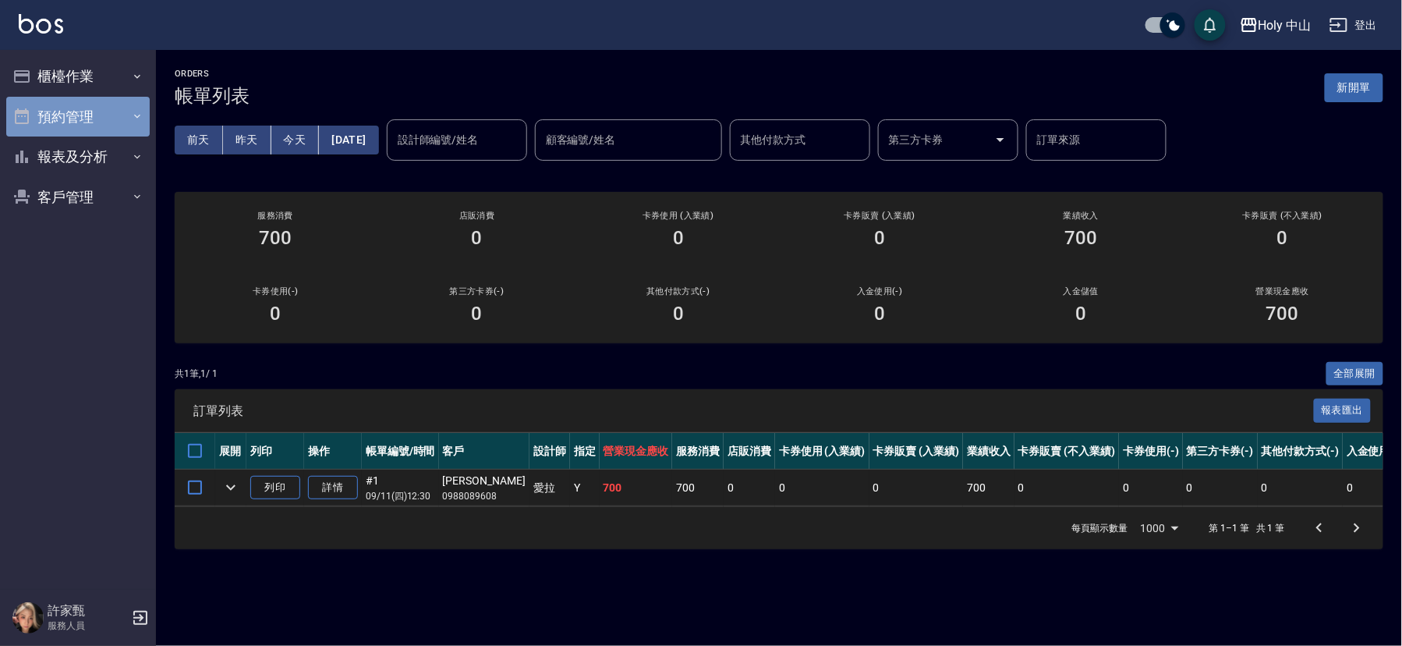
click at [100, 110] on button "預約管理" at bounding box center [77, 117] width 143 height 41
